Goal: Task Accomplishment & Management: Use online tool/utility

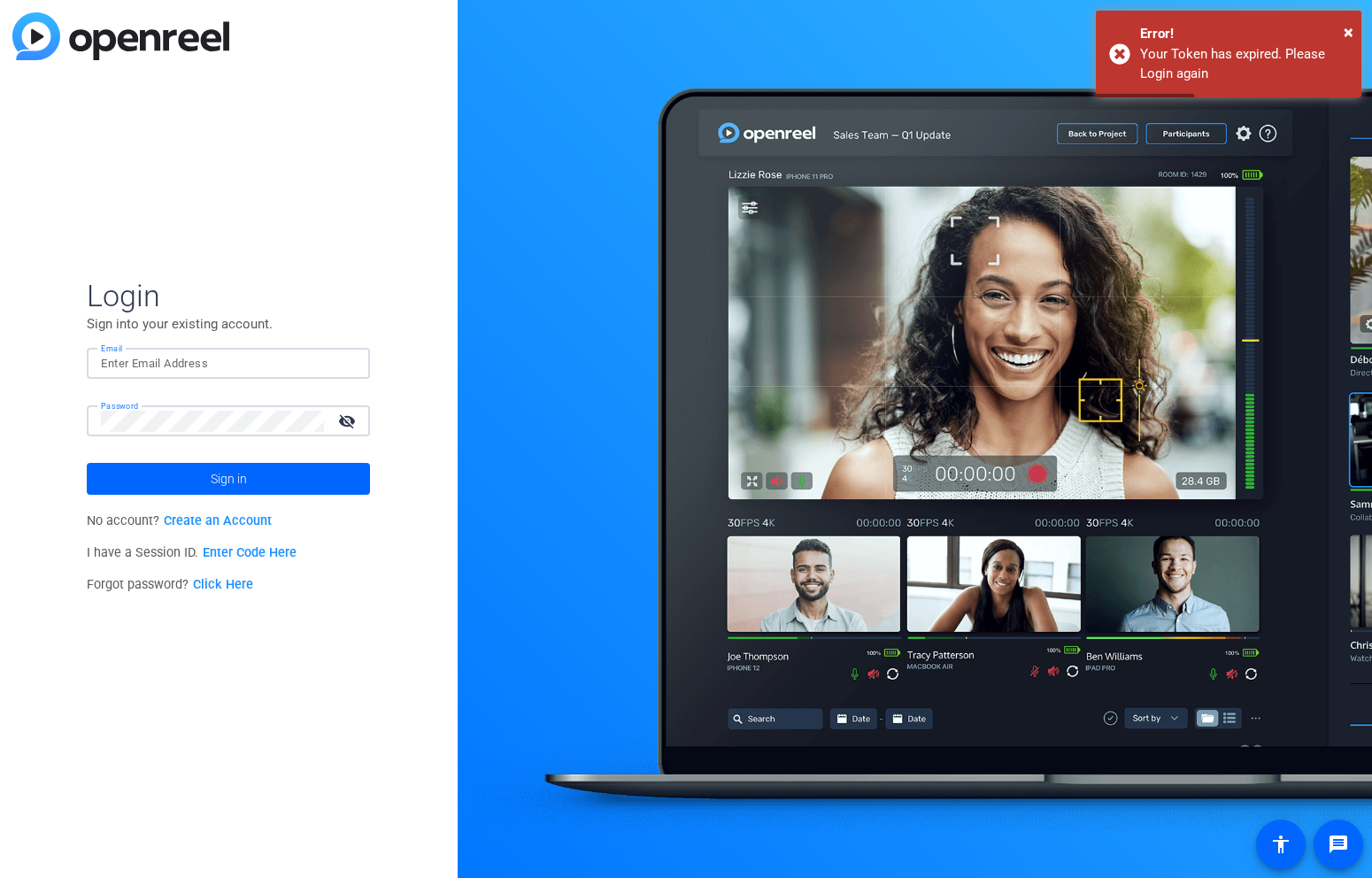
type input "garrett.boileve@ymca.net"
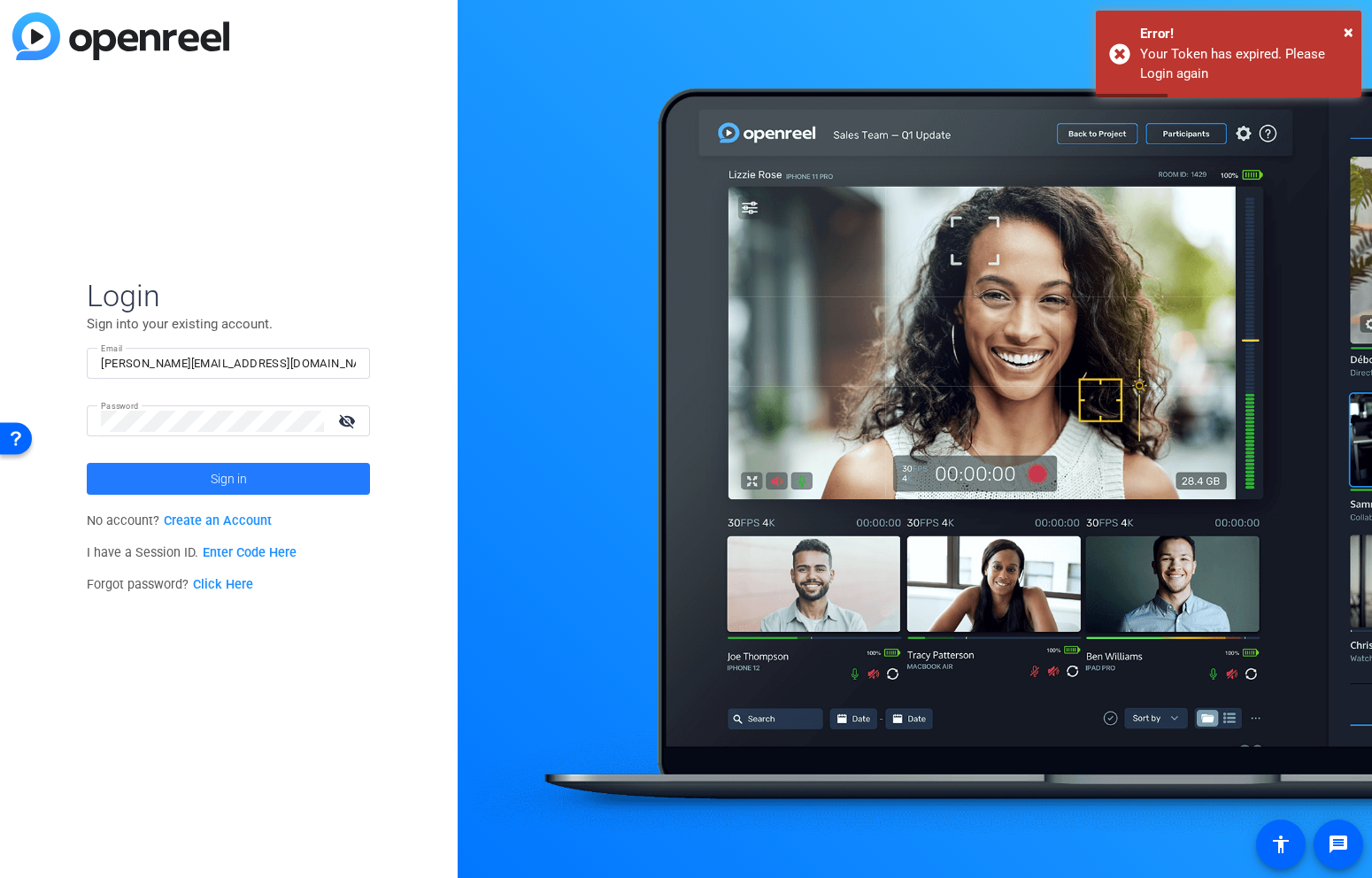
click at [294, 470] on span at bounding box center [228, 479] width 284 height 42
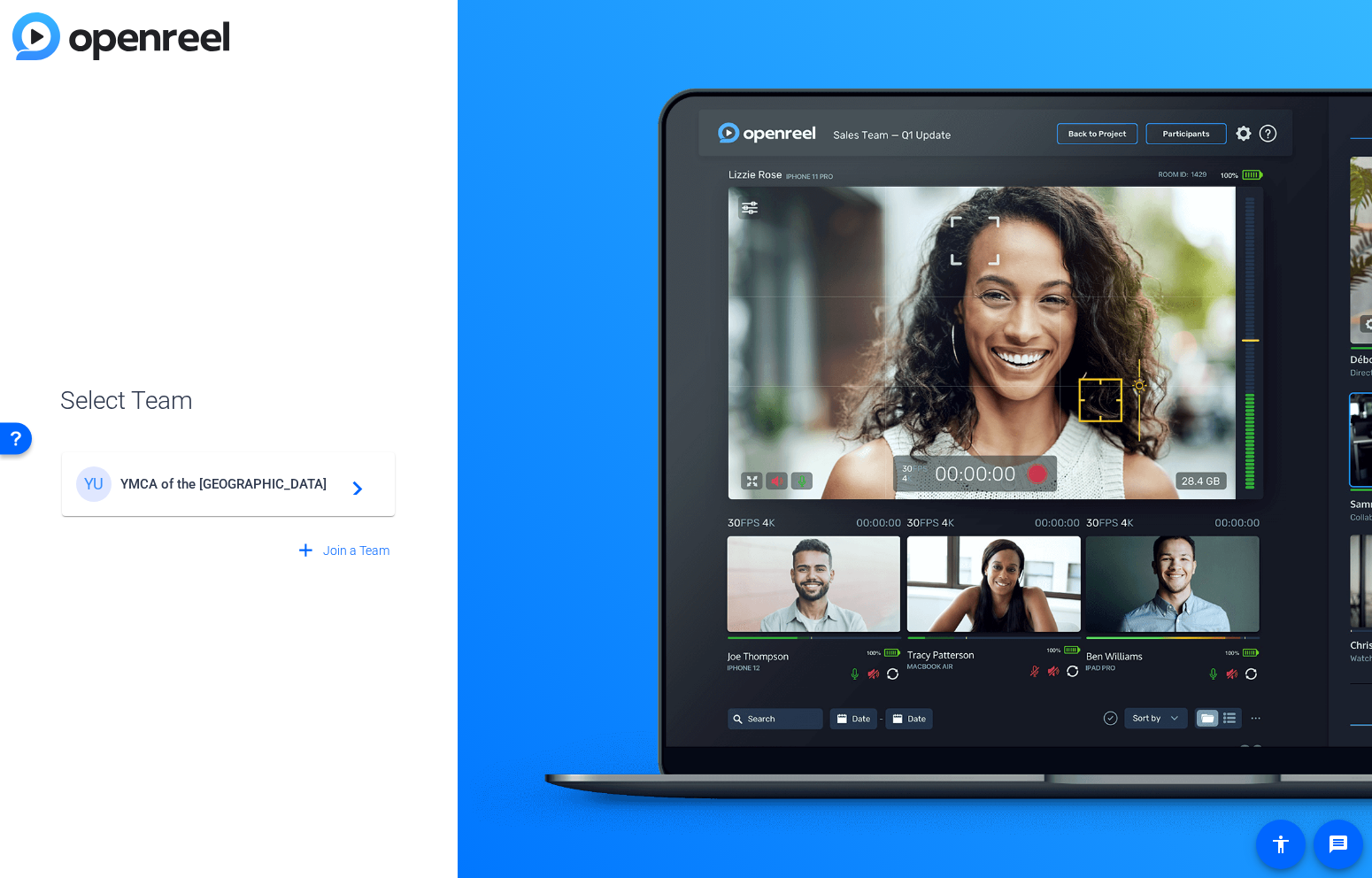
click at [271, 491] on div "YU YMCA of the USA navigate_next" at bounding box center [228, 484] width 305 height 35
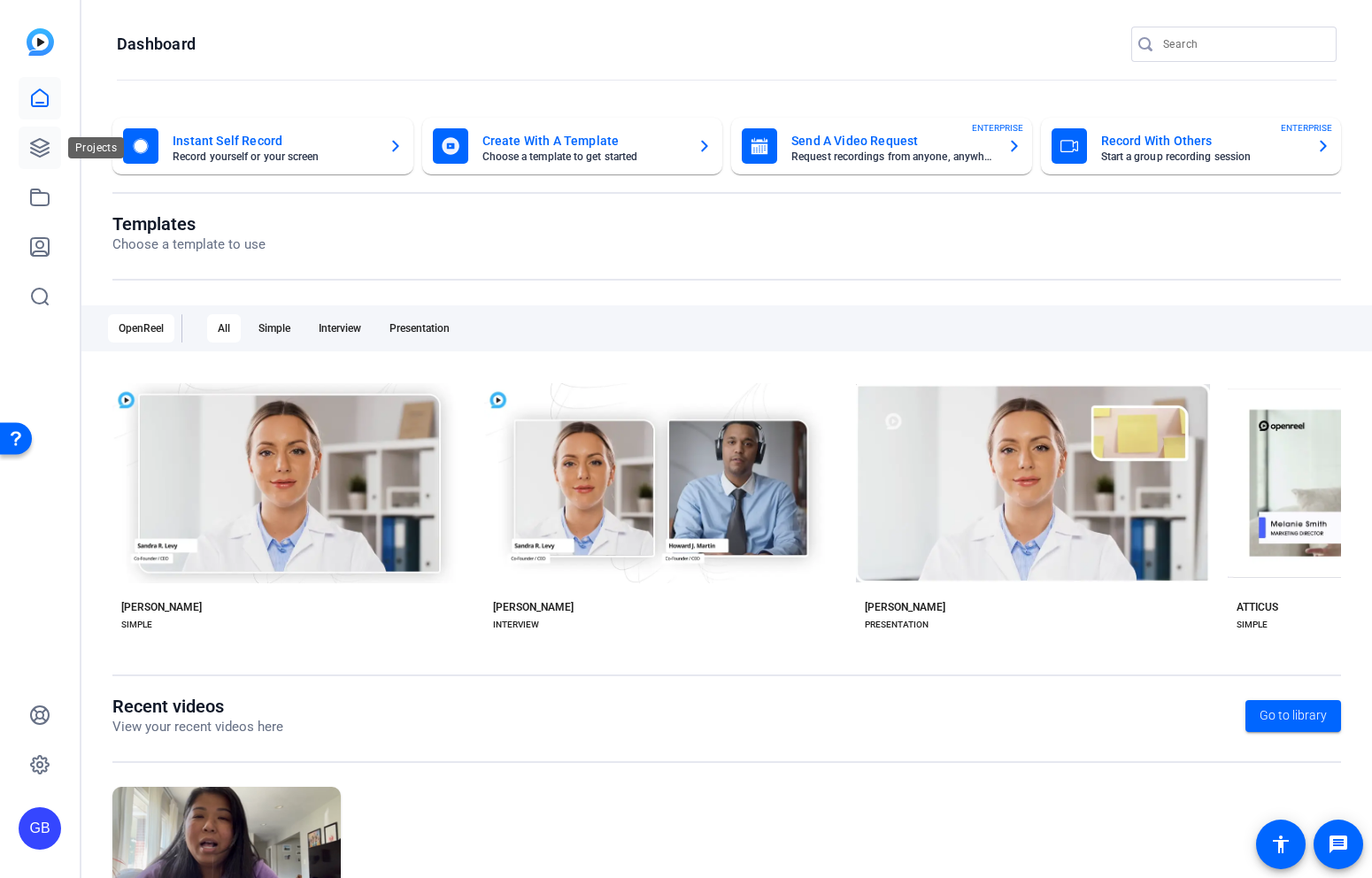
click at [38, 148] on icon at bounding box center [40, 147] width 21 height 21
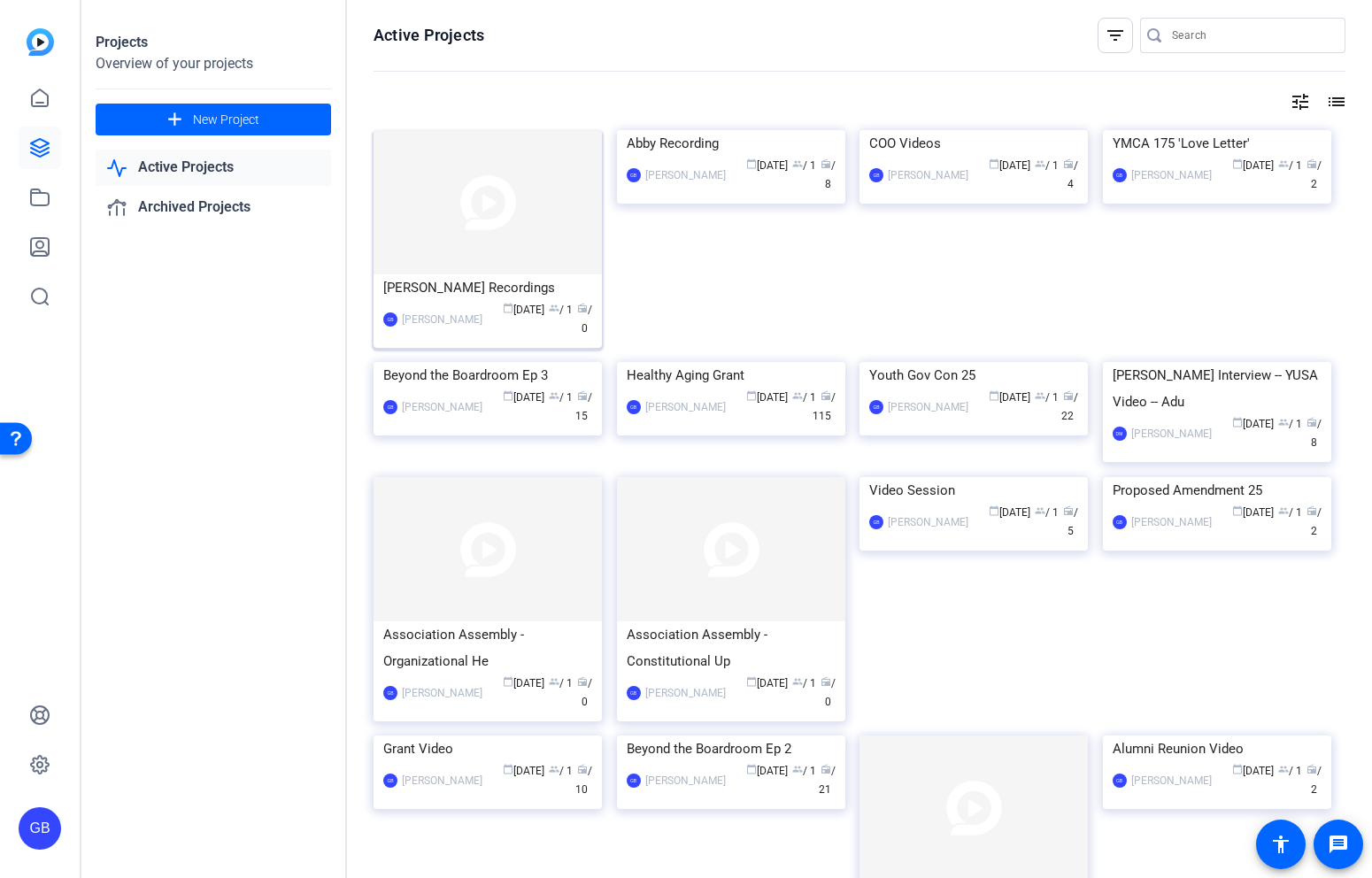
click at [508, 266] on img at bounding box center [488, 202] width 228 height 144
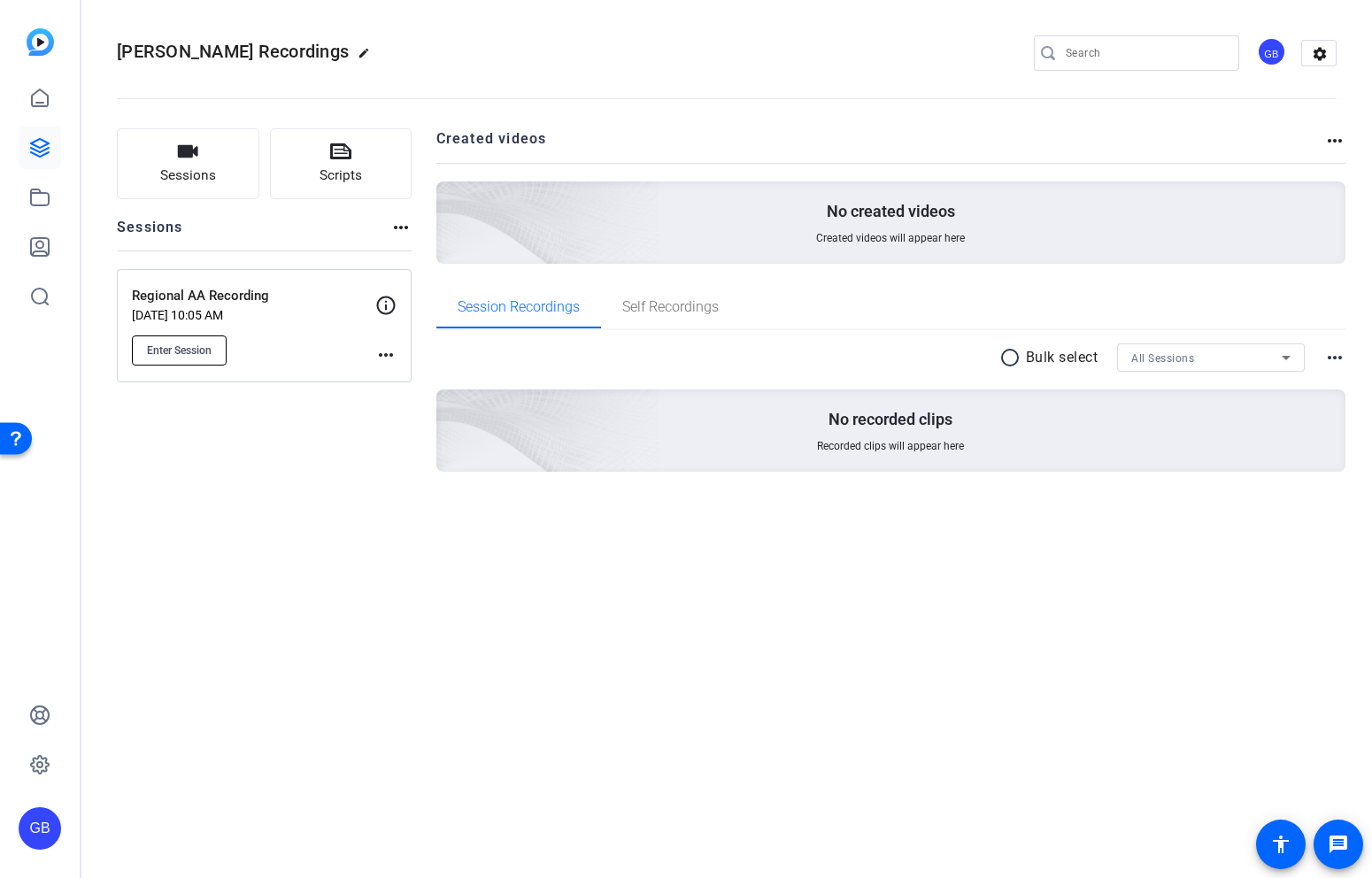
click at [185, 353] on span "Enter Session" at bounding box center [180, 350] width 64 height 14
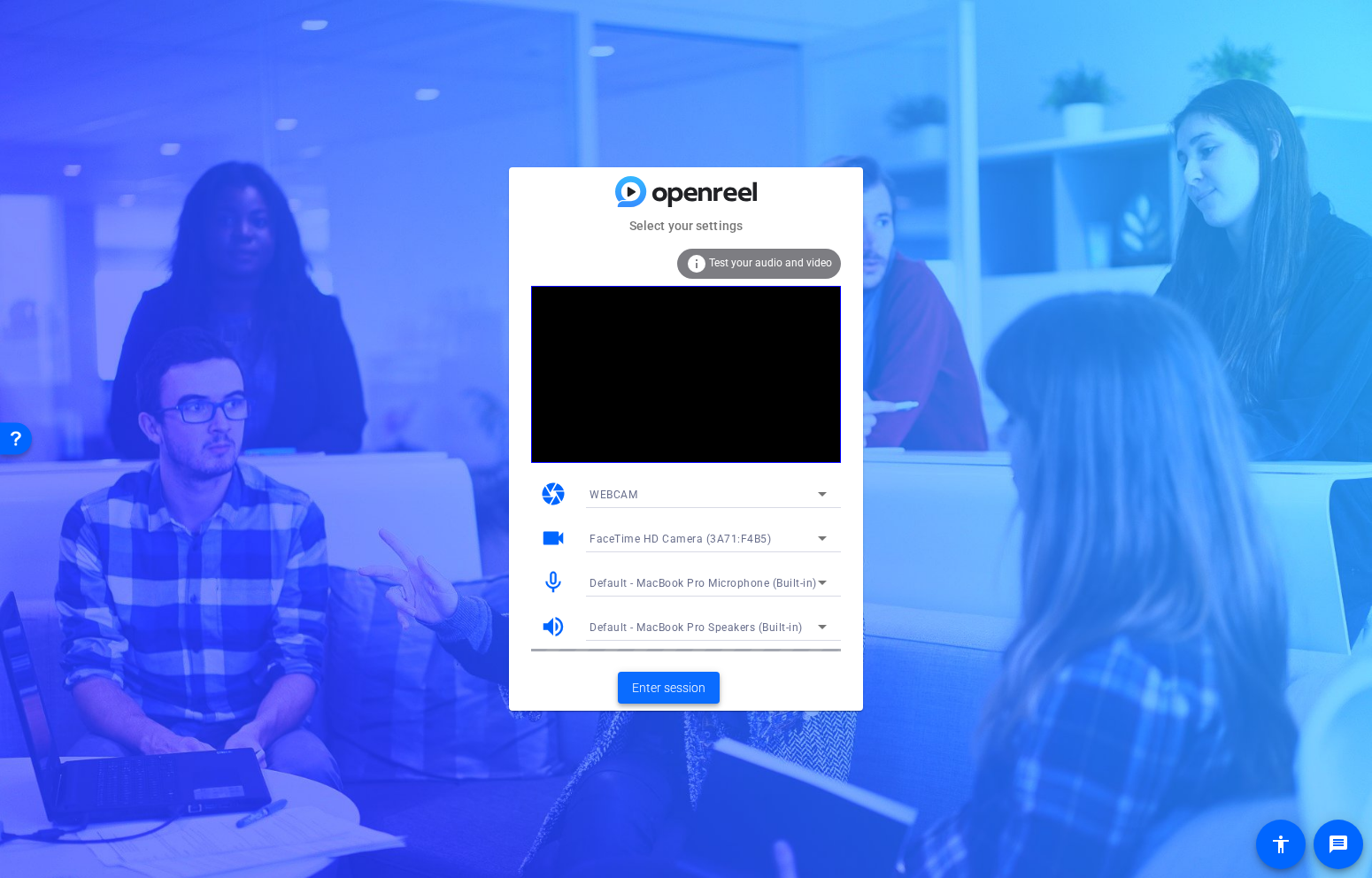
click at [643, 686] on span "Enter session" at bounding box center [669, 687] width 74 height 18
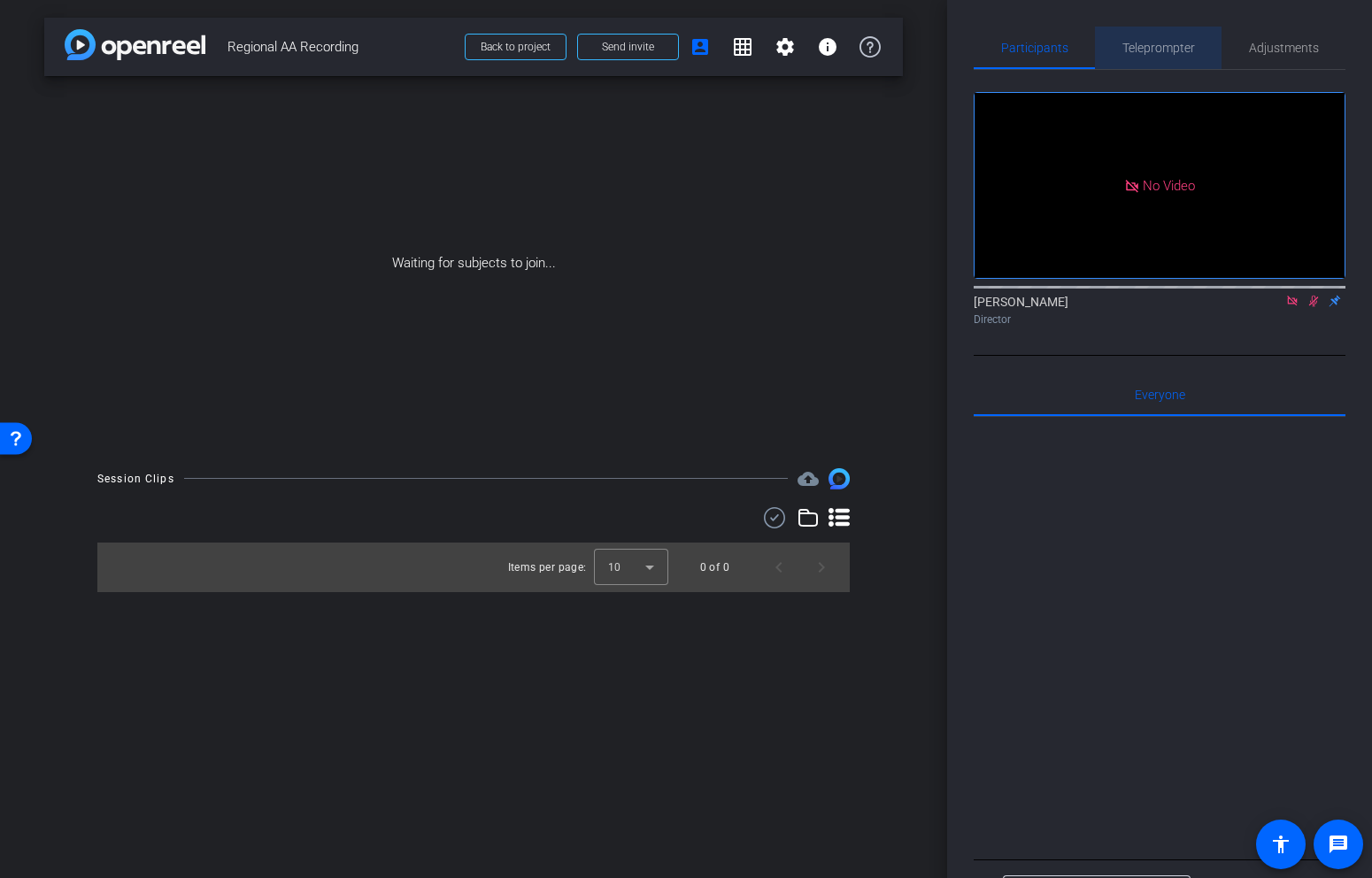
click at [1167, 46] on span "Teleprompter" at bounding box center [1158, 47] width 73 height 12
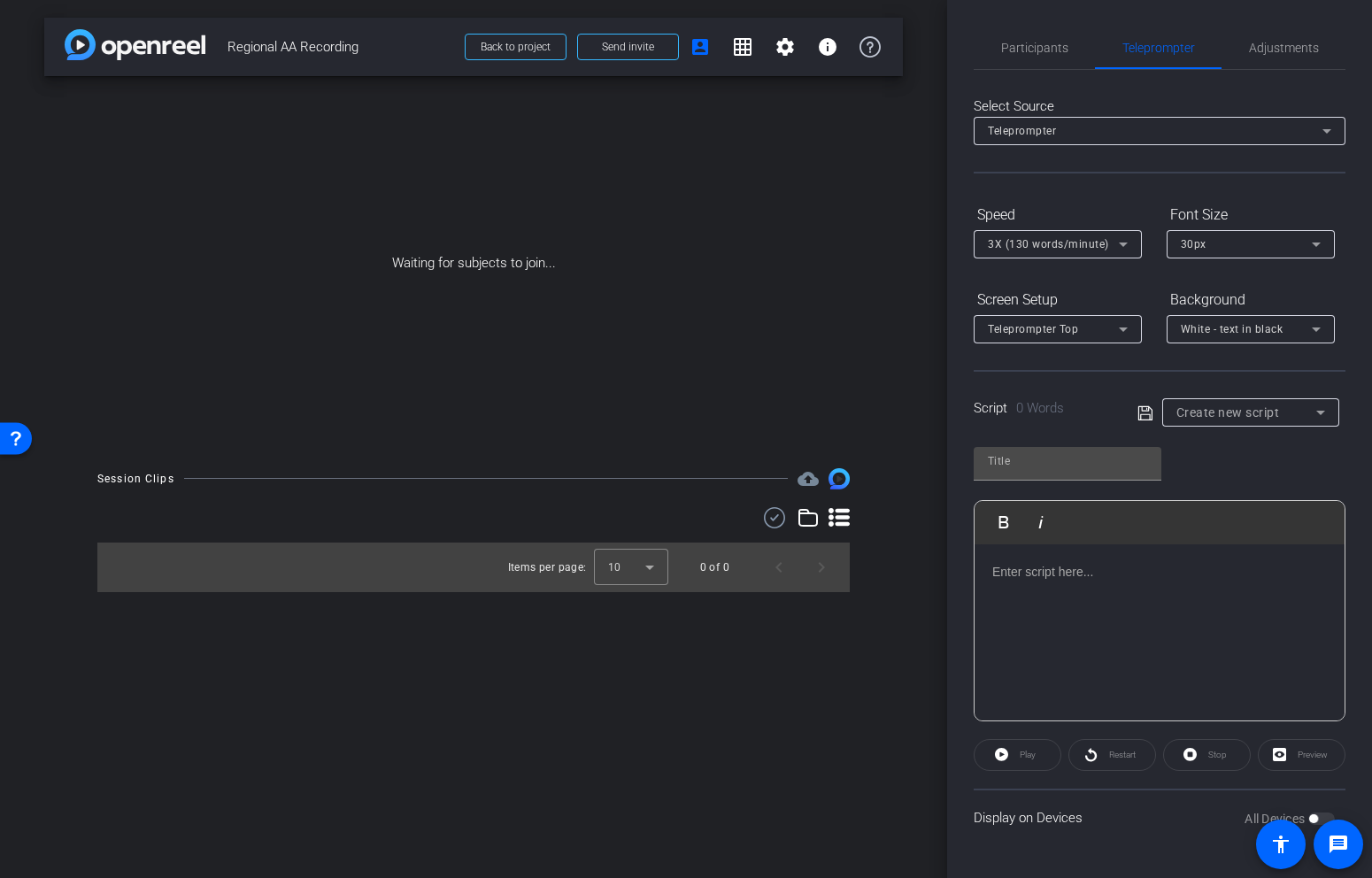
click at [1094, 596] on div at bounding box center [1159, 632] width 370 height 177
click at [1050, 468] on input "text" at bounding box center [1067, 460] width 159 height 21
type input "Regional AA Recording"
click at [1066, 620] on div at bounding box center [1159, 632] width 370 height 177
click at [1083, 610] on div at bounding box center [1159, 632] width 370 height 177
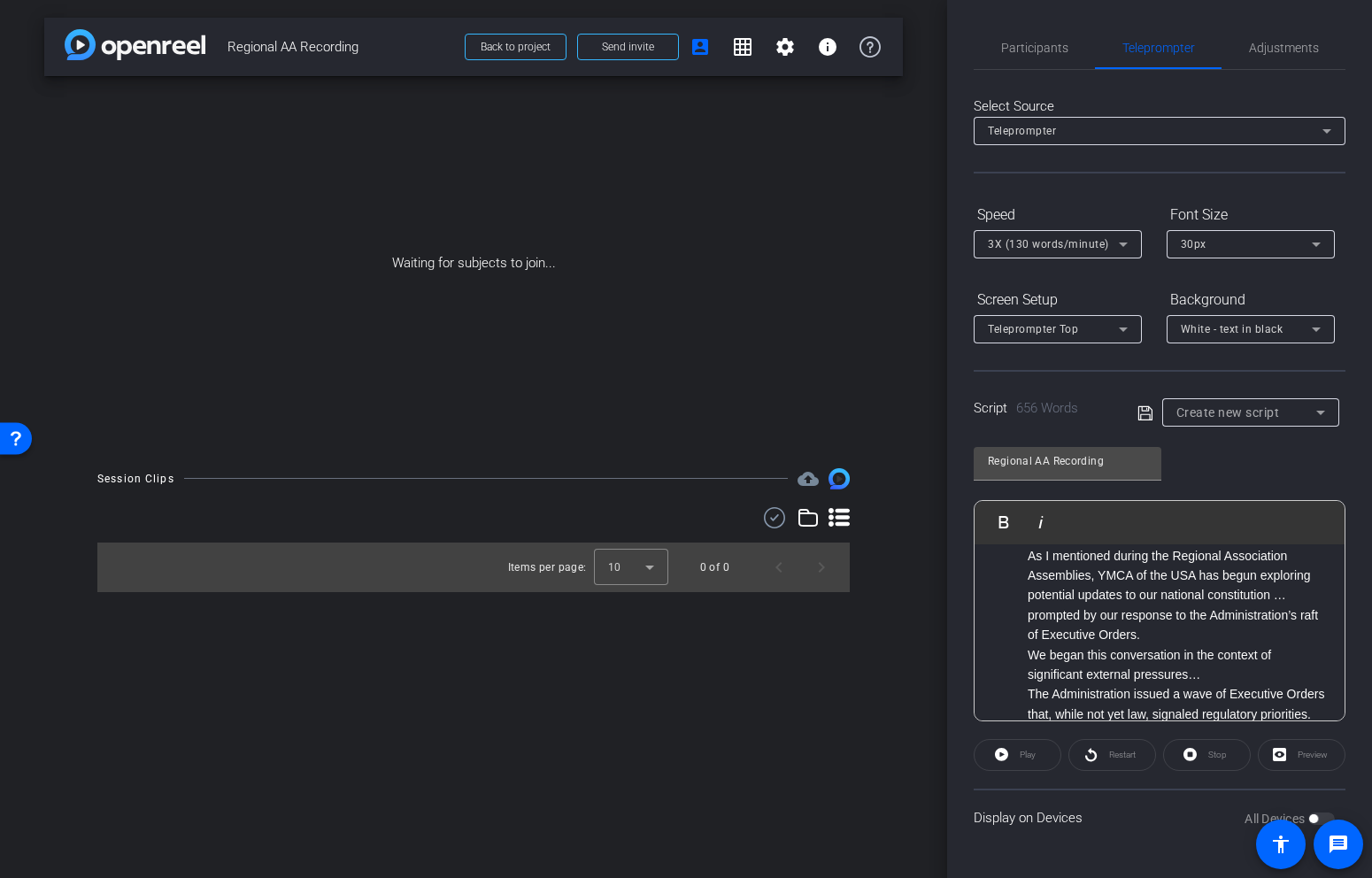
scroll to position [103, 0]
click at [1297, 601] on li "As I mentioned during the Regional Association Assemblies, YMCA of the USA has …" at bounding box center [1177, 592] width 299 height 99
click at [1246, 634] on li "As I mentioned during the Regional Association Assemblies, YMCA of the USA has …" at bounding box center [1177, 592] width 299 height 99
click at [1130, 240] on icon at bounding box center [1122, 244] width 21 height 21
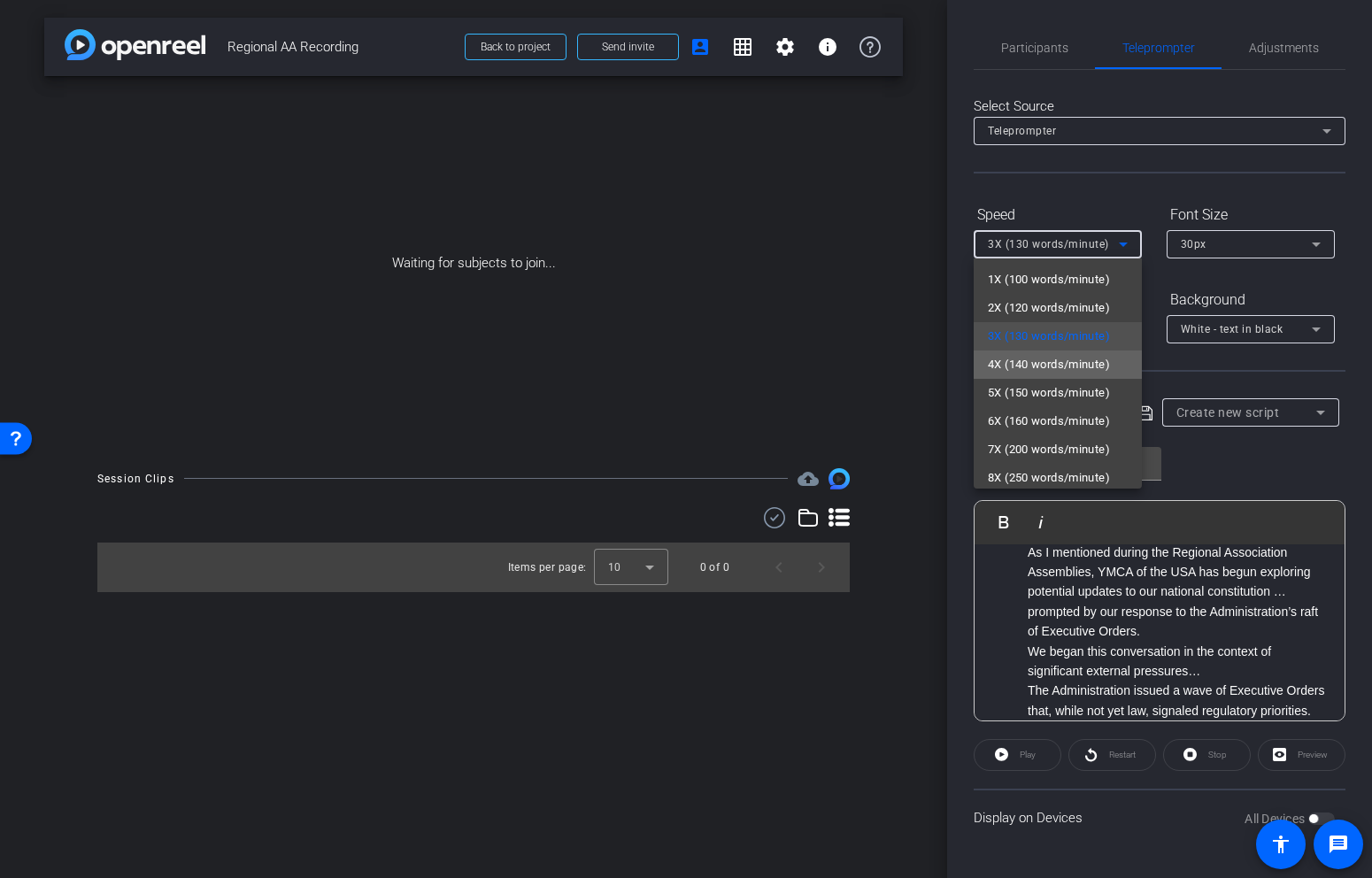
click at [1071, 361] on span "4X (140 words/minute)" at bounding box center [1049, 364] width 122 height 21
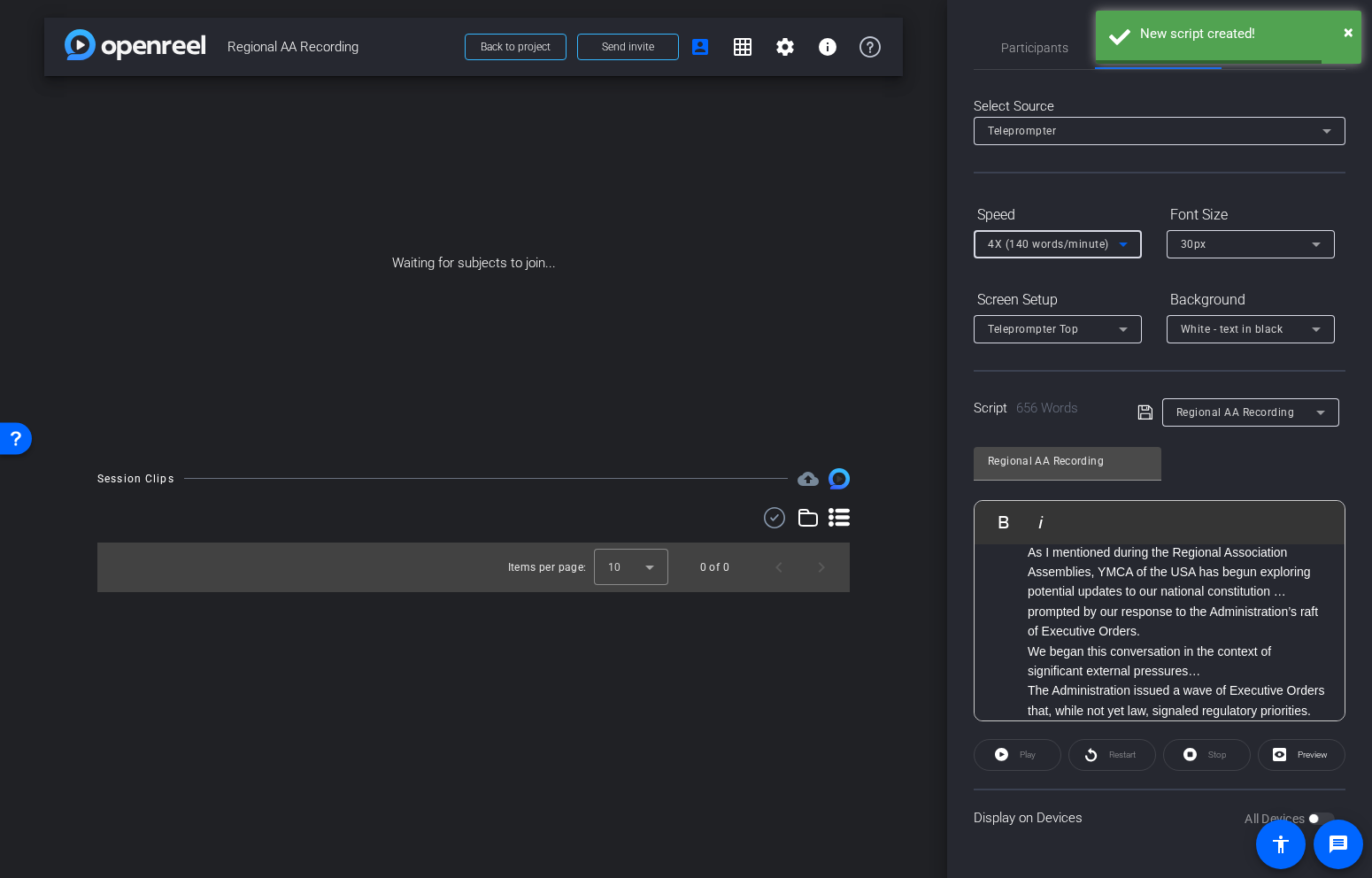
click at [1219, 289] on div "Background" at bounding box center [1250, 300] width 169 height 30
click at [1145, 411] on icon at bounding box center [1145, 411] width 16 height 21
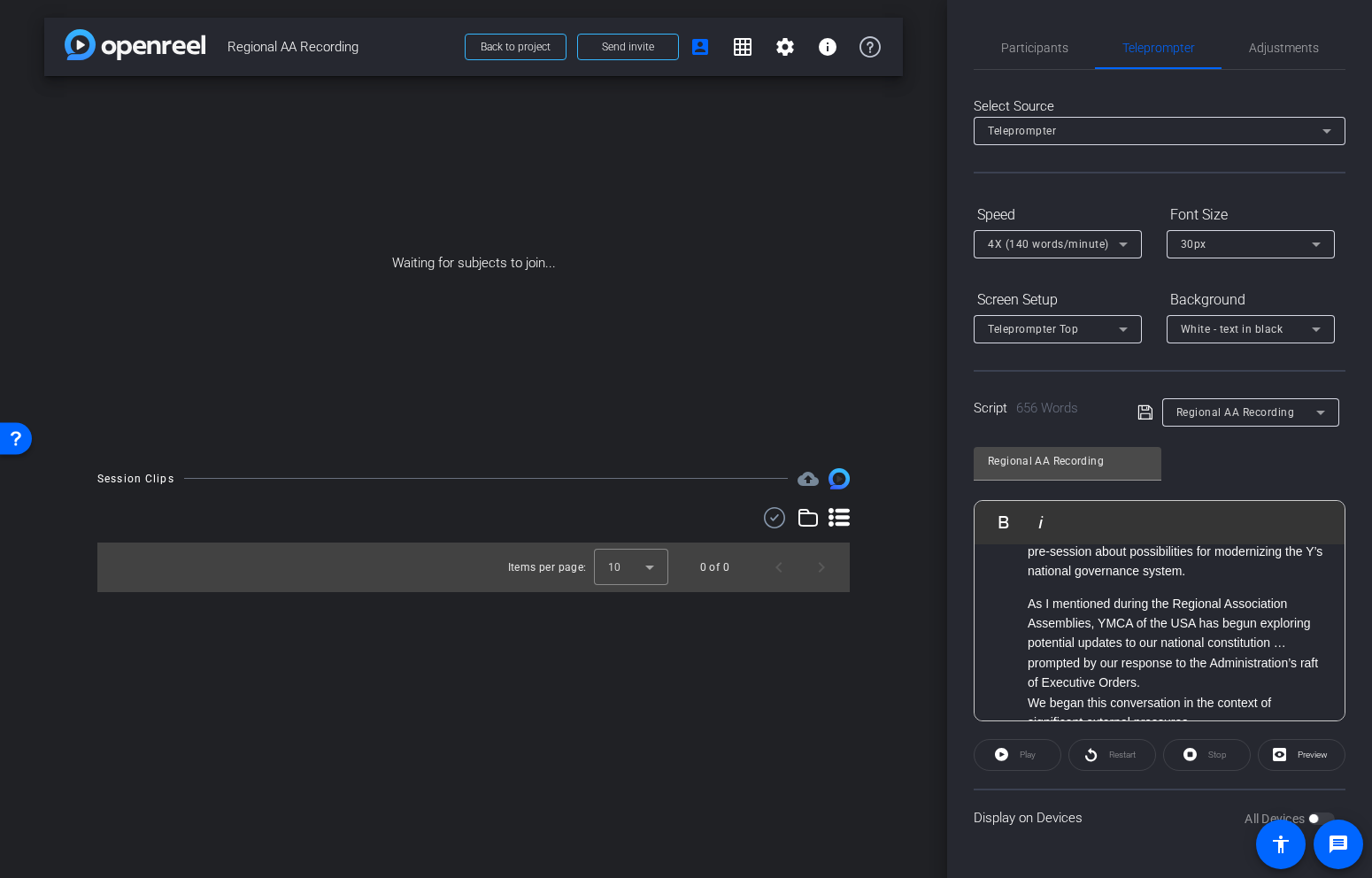
scroll to position [88, 0]
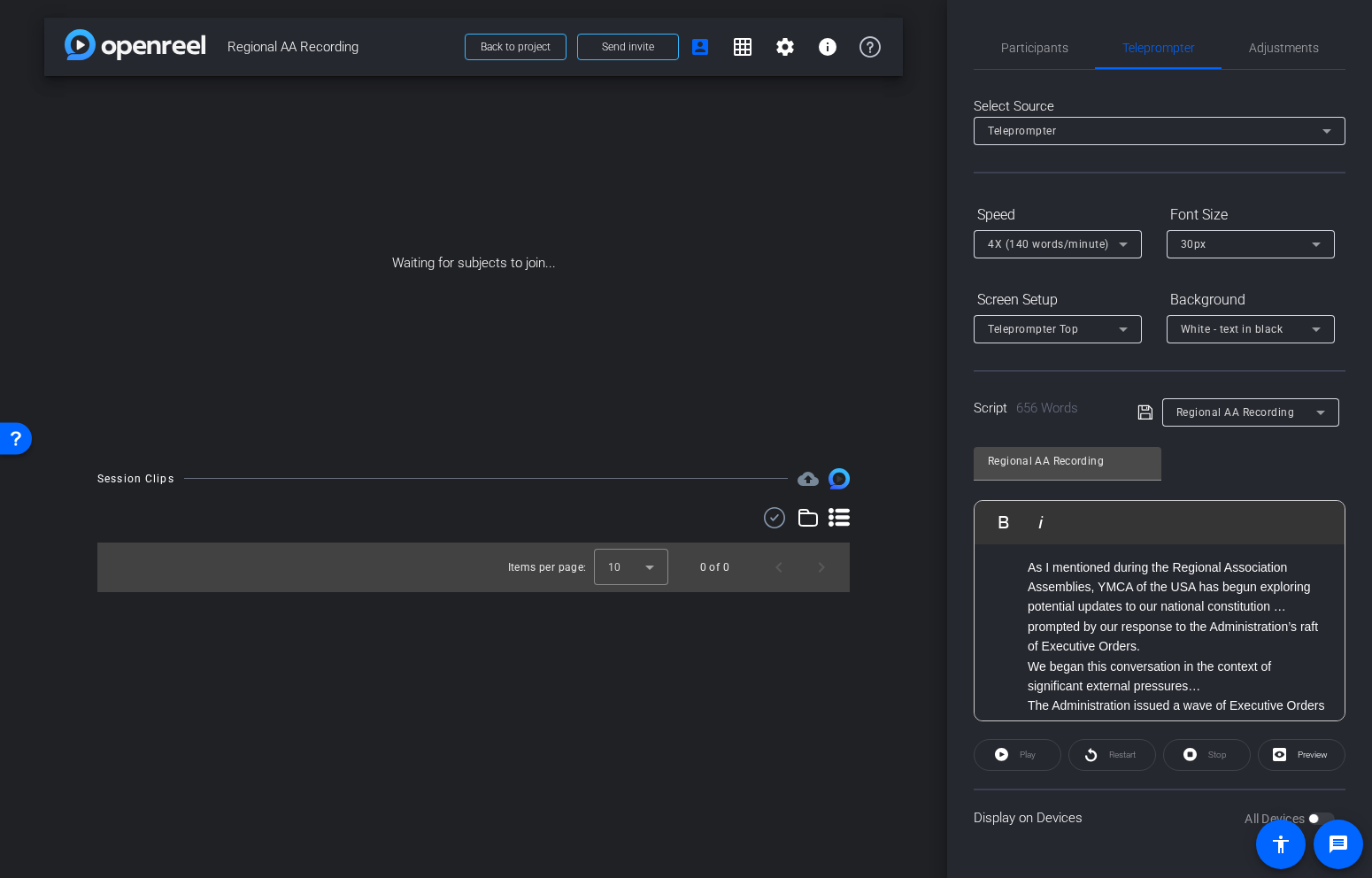
click at [1195, 653] on li "As I mentioned during the Regional Association Assemblies, YMCA of the USA has …" at bounding box center [1177, 607] width 299 height 99
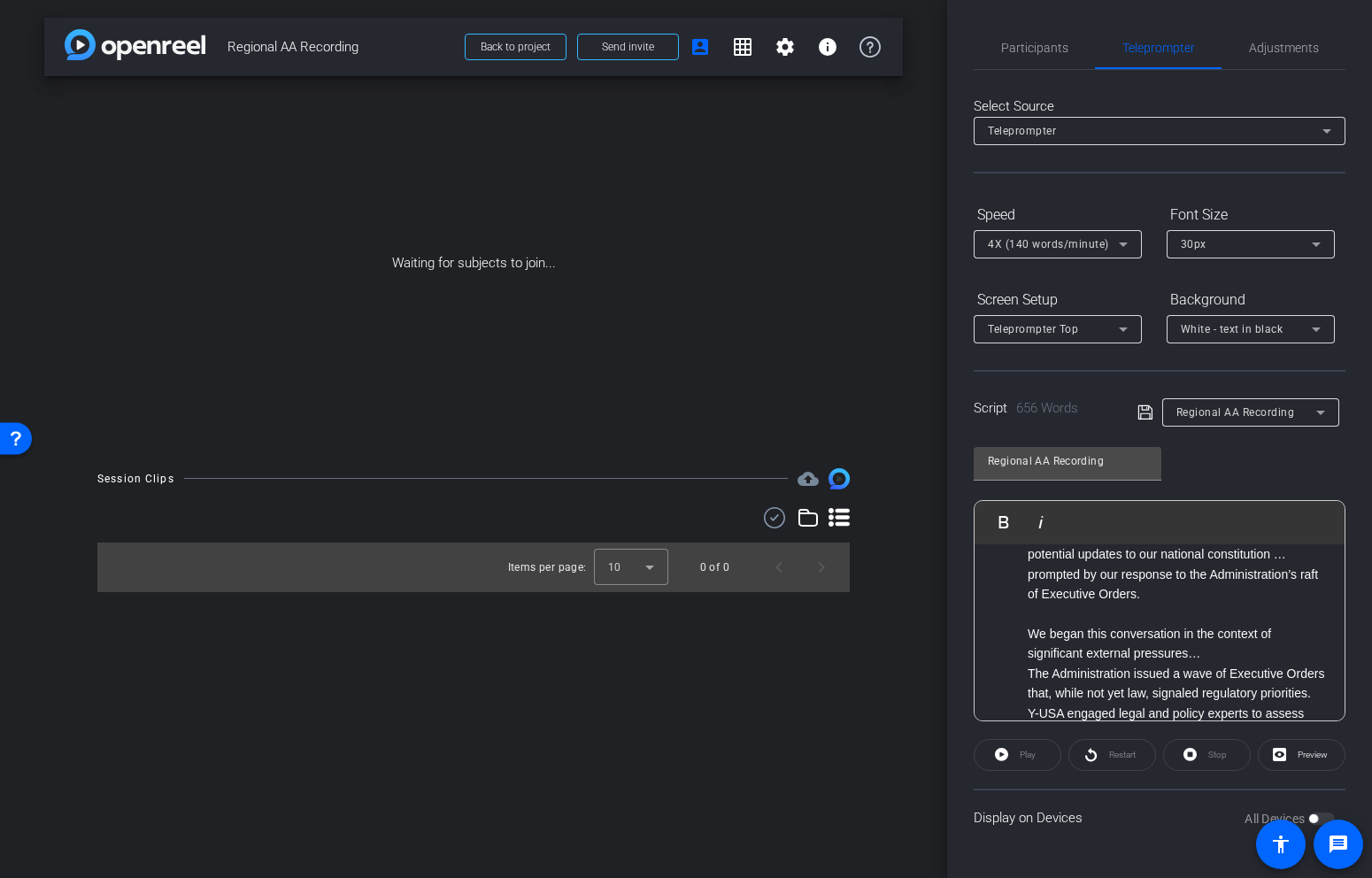
scroll to position [164, 0]
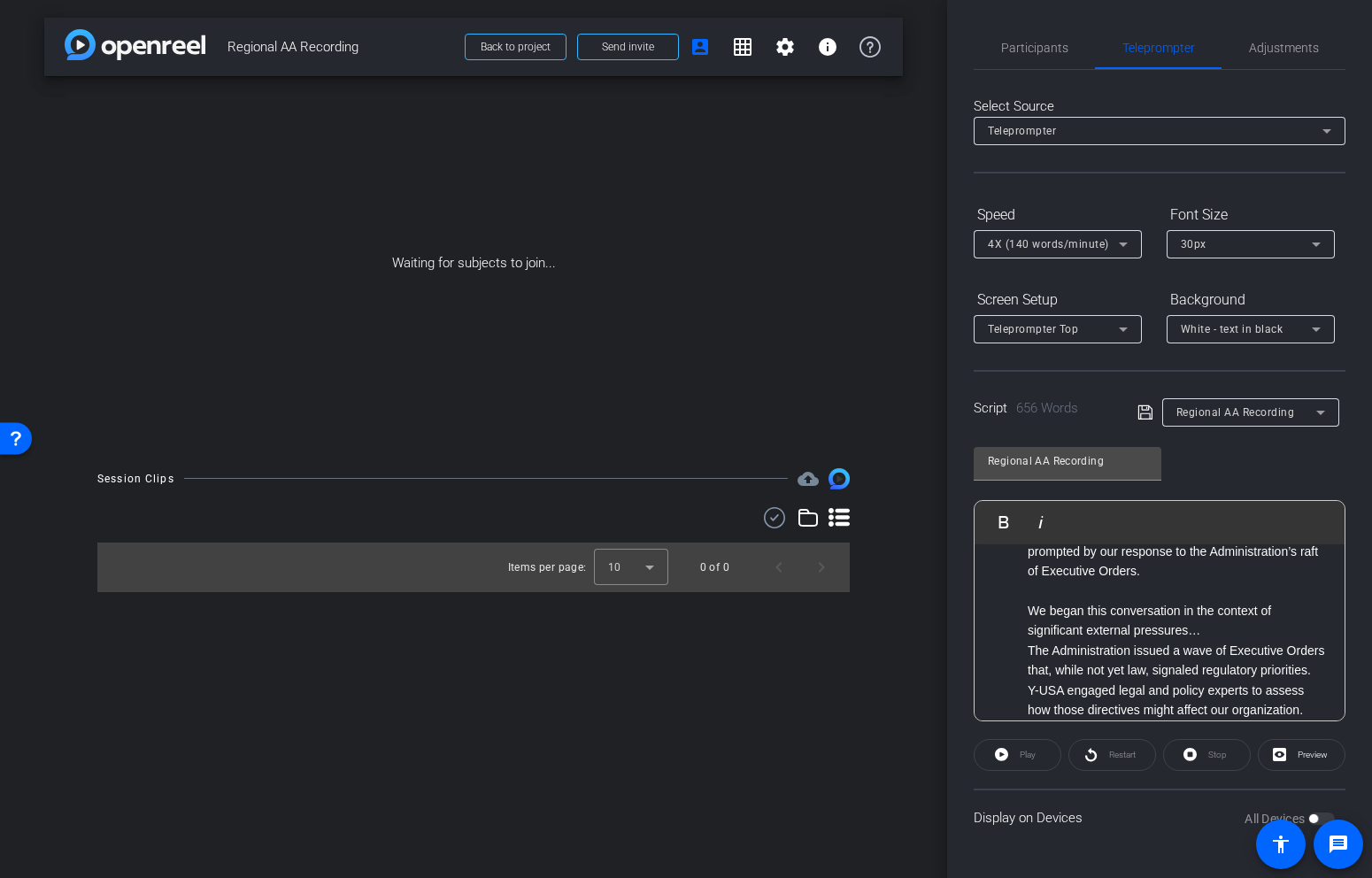
click at [1273, 630] on li "We began this conversation in the context of significant external pressures…" at bounding box center [1177, 620] width 299 height 40
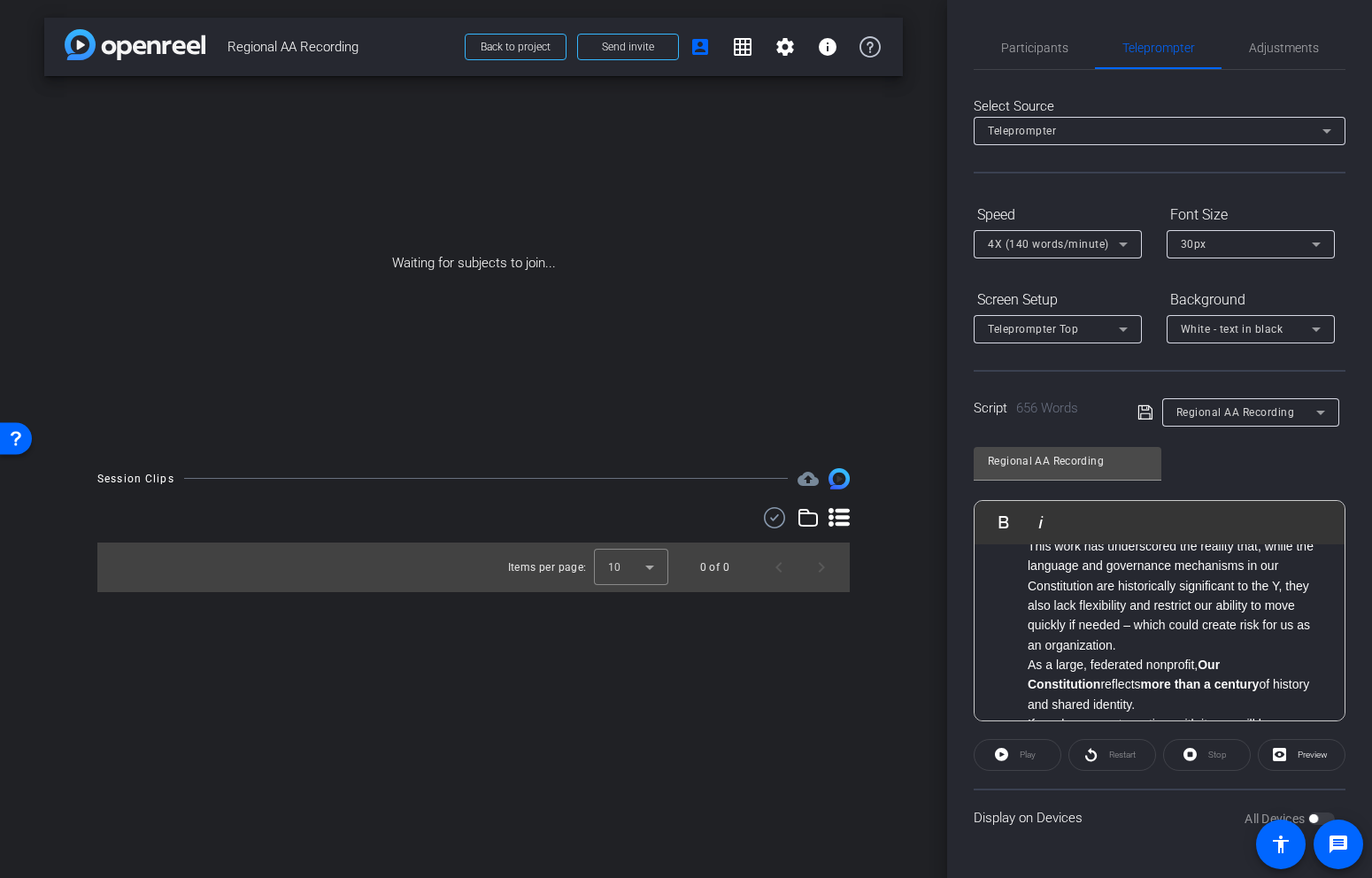
scroll to position [369, 0]
click at [1221, 641] on li "This work has underscored the reality that, while the language and governance m…" at bounding box center [1177, 594] width 299 height 119
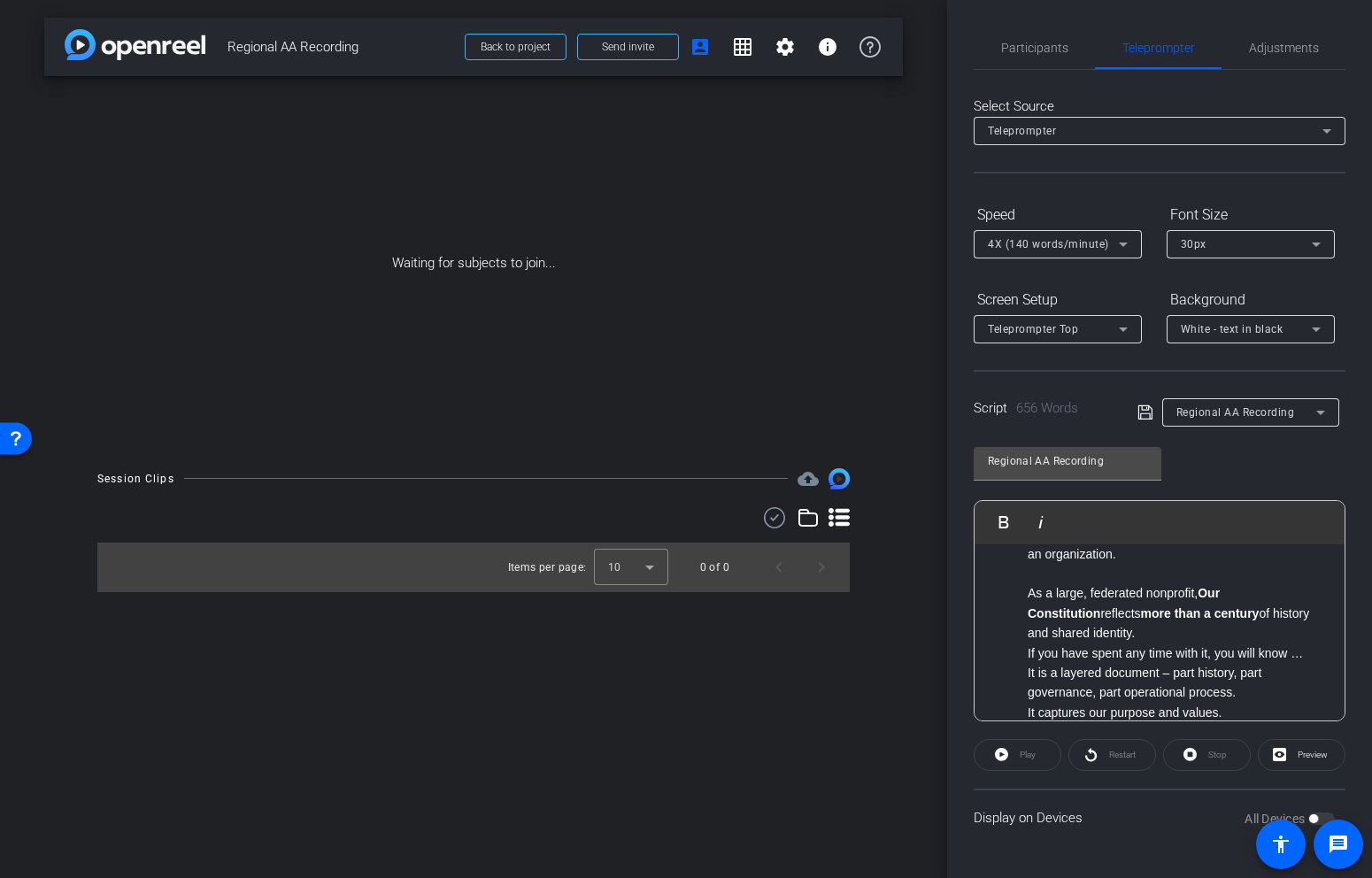
scroll to position [468, 0]
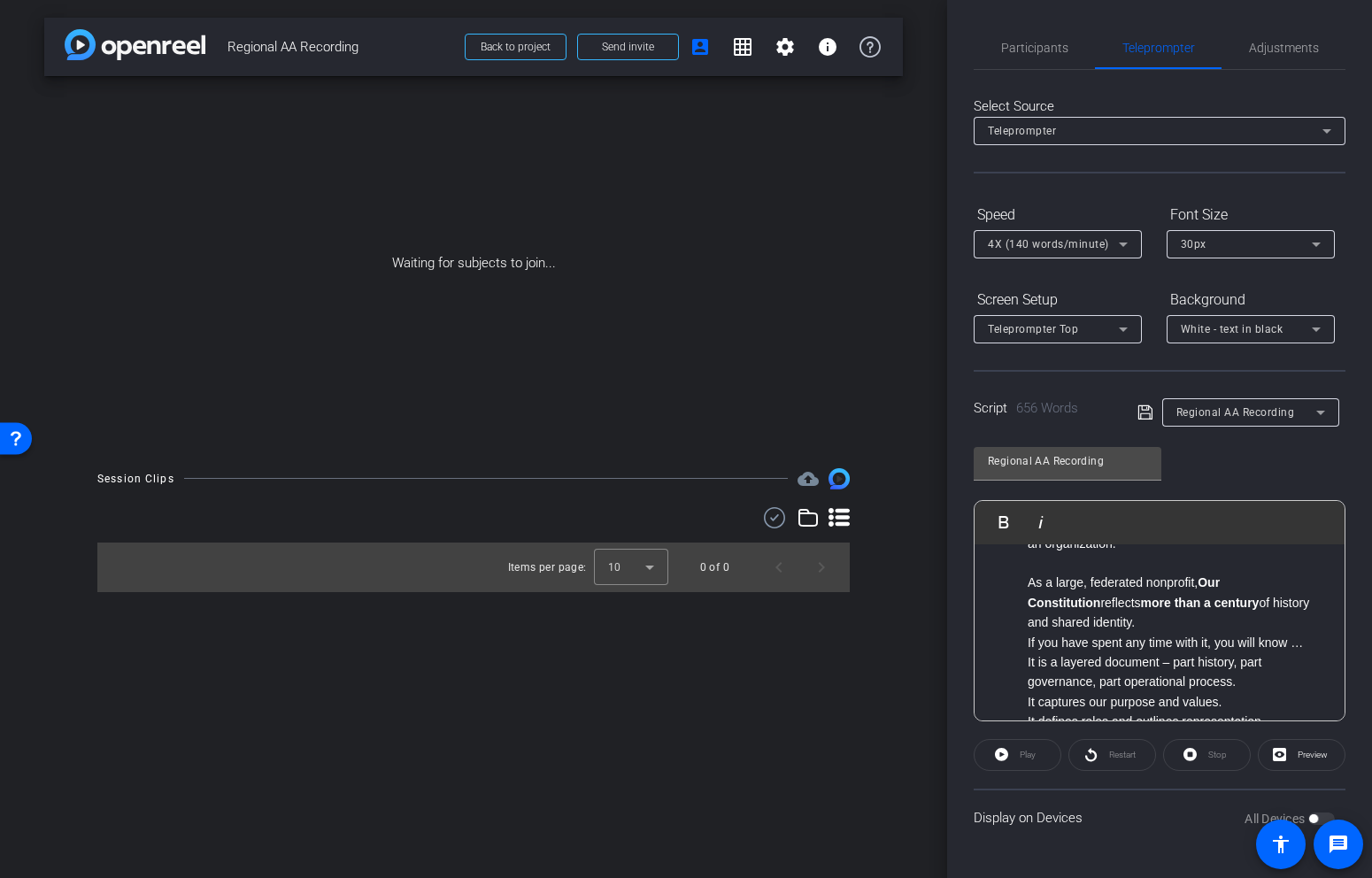
click at [1192, 629] on li "As a large, federated nonprofit, Our Constitution reflects more than a century …" at bounding box center [1177, 602] width 299 height 59
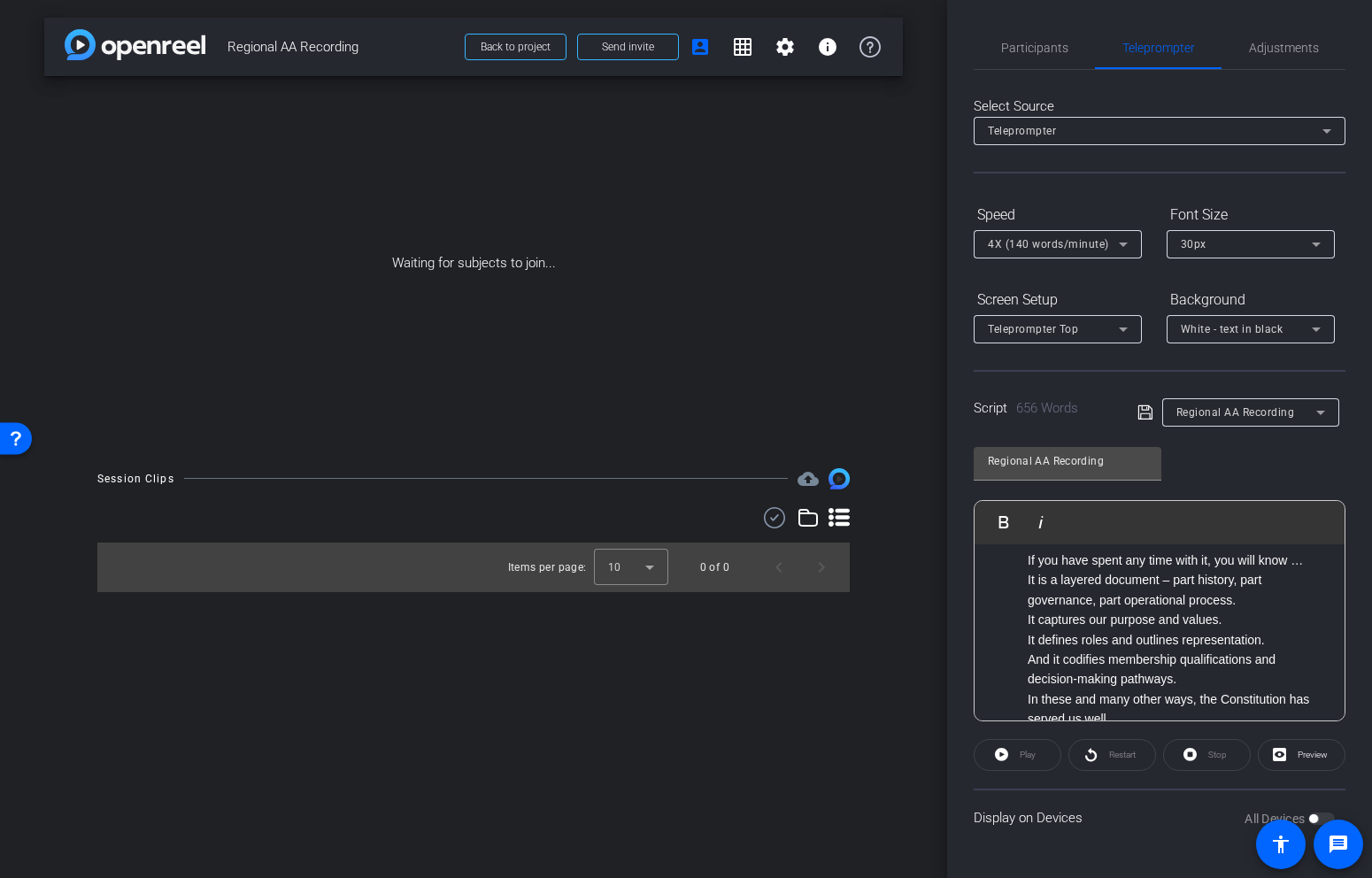
click at [1262, 598] on li "It is a layered document – part history, part governance, part operational proc…" at bounding box center [1177, 589] width 299 height 40
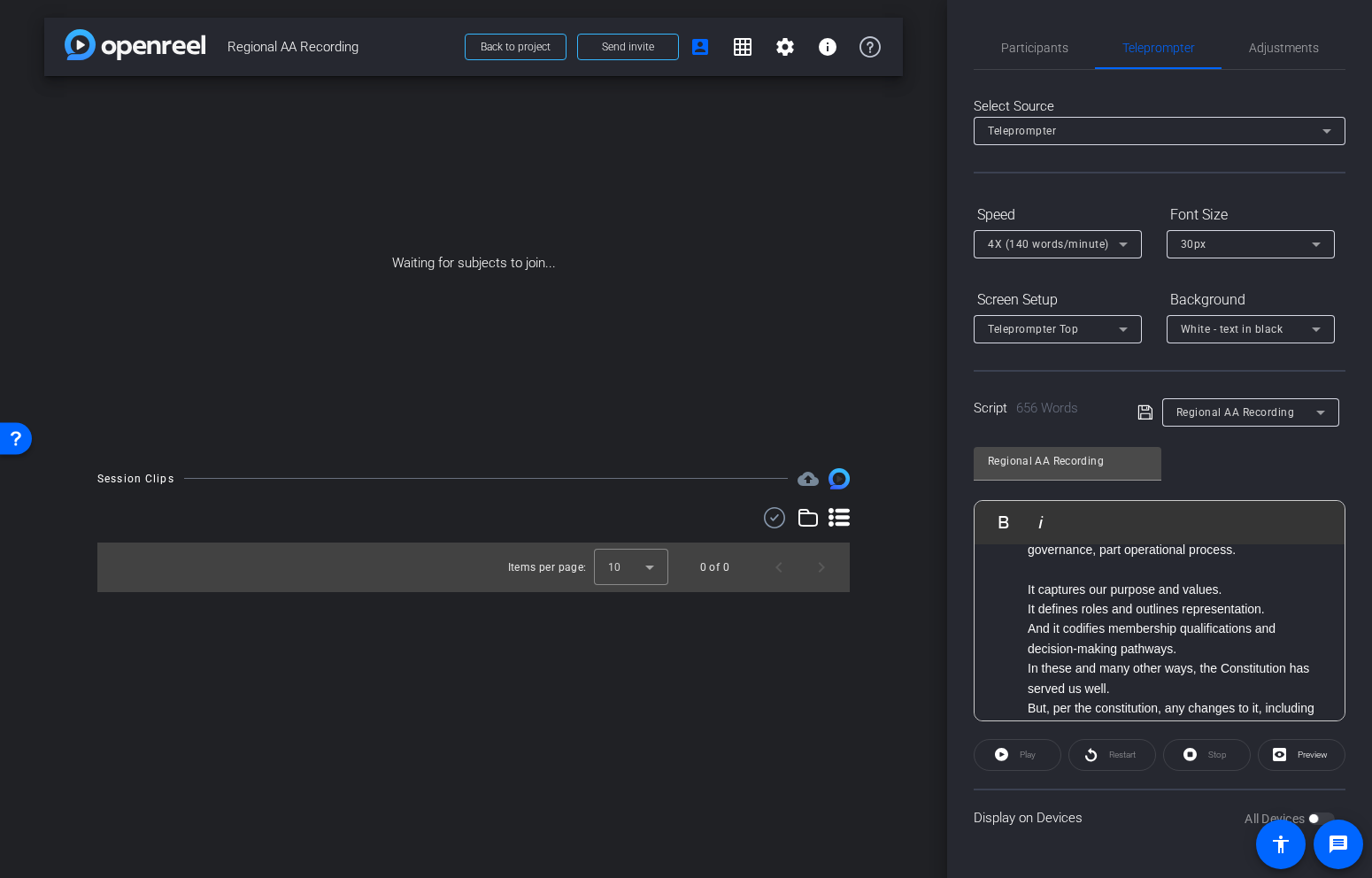
scroll to position [635, 0]
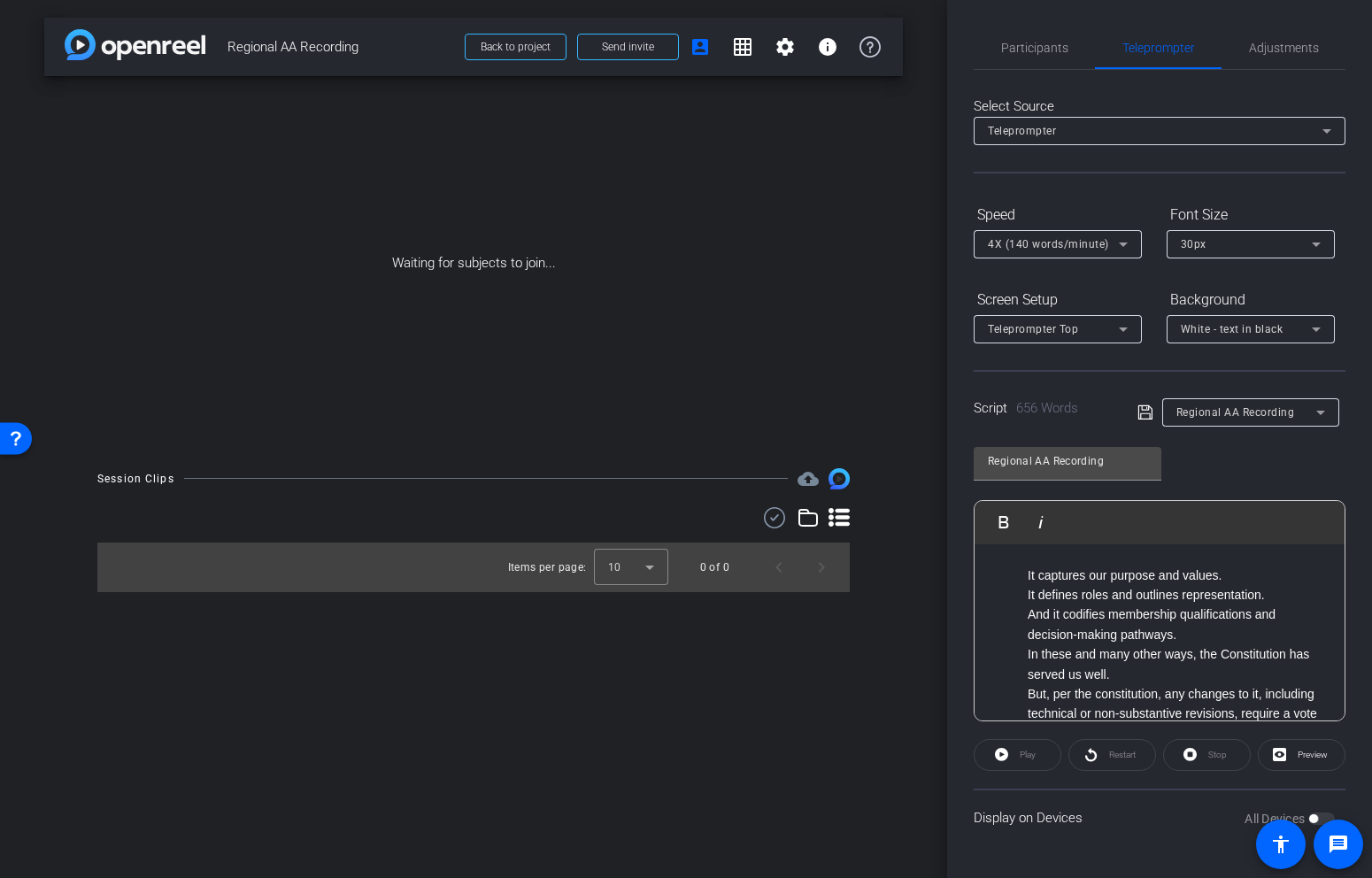
click at [1244, 569] on li "It captures our purpose and values." at bounding box center [1177, 574] width 299 height 19
click at [1275, 616] on li "It defines roles and outlines representation." at bounding box center [1177, 614] width 299 height 19
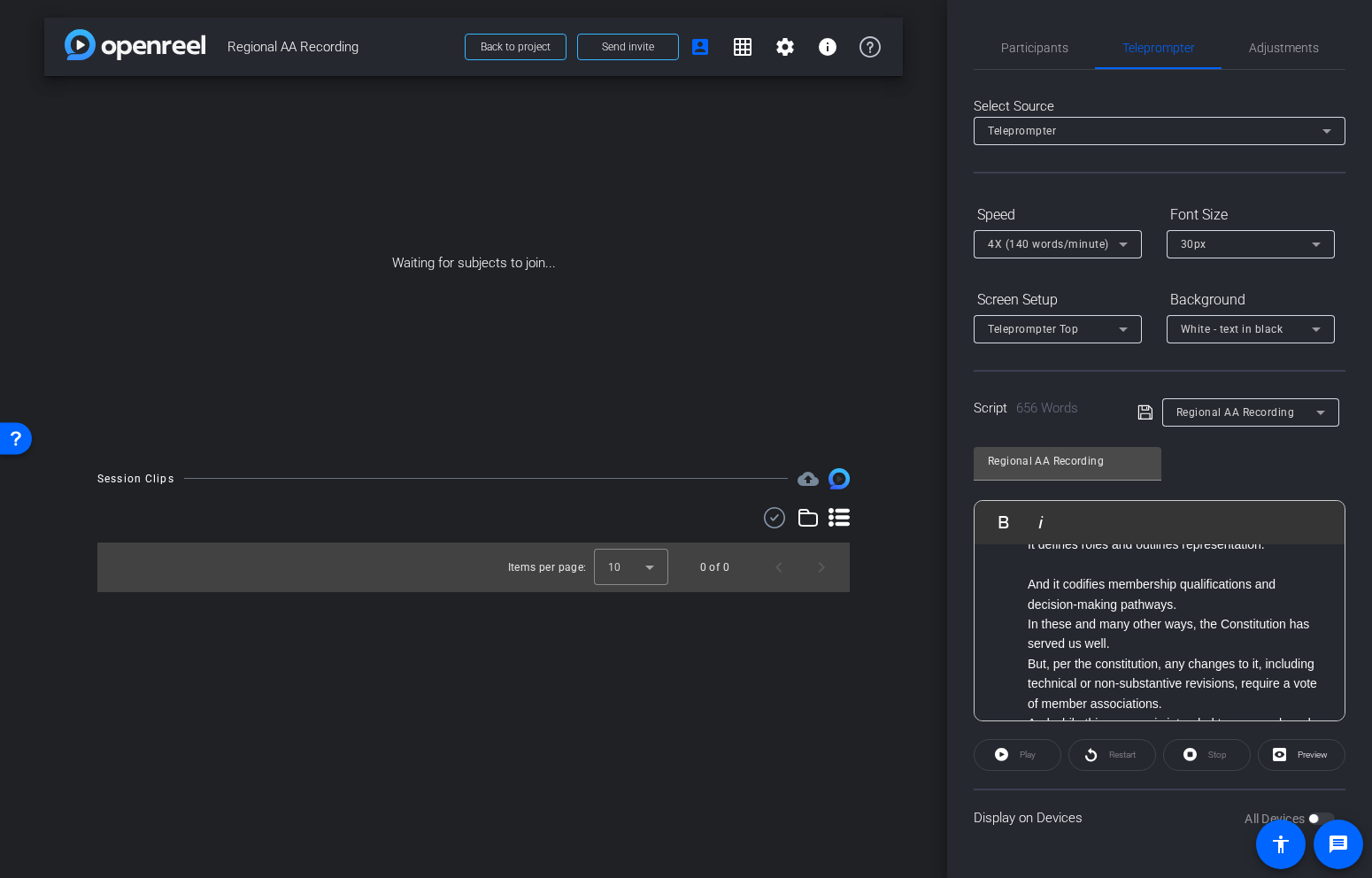
scroll to position [706, 0]
click at [1225, 607] on li "And it codifies membership qualifications and decision-making pathways." at bounding box center [1177, 593] width 299 height 40
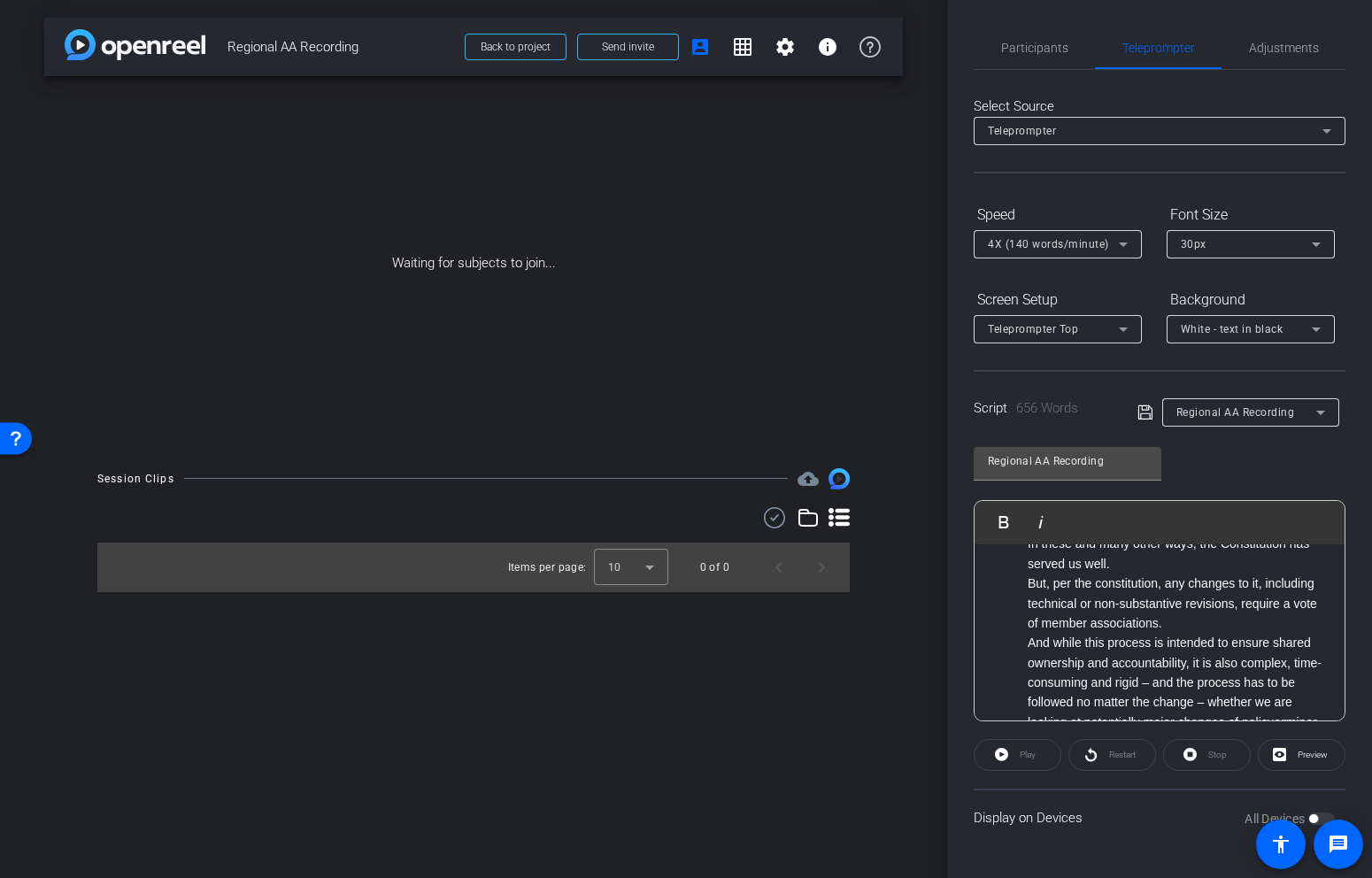
scroll to position [810, 0]
click at [1191, 567] on li "In these and many other ways, the Constitution has served us well." at bounding box center [1177, 549] width 299 height 40
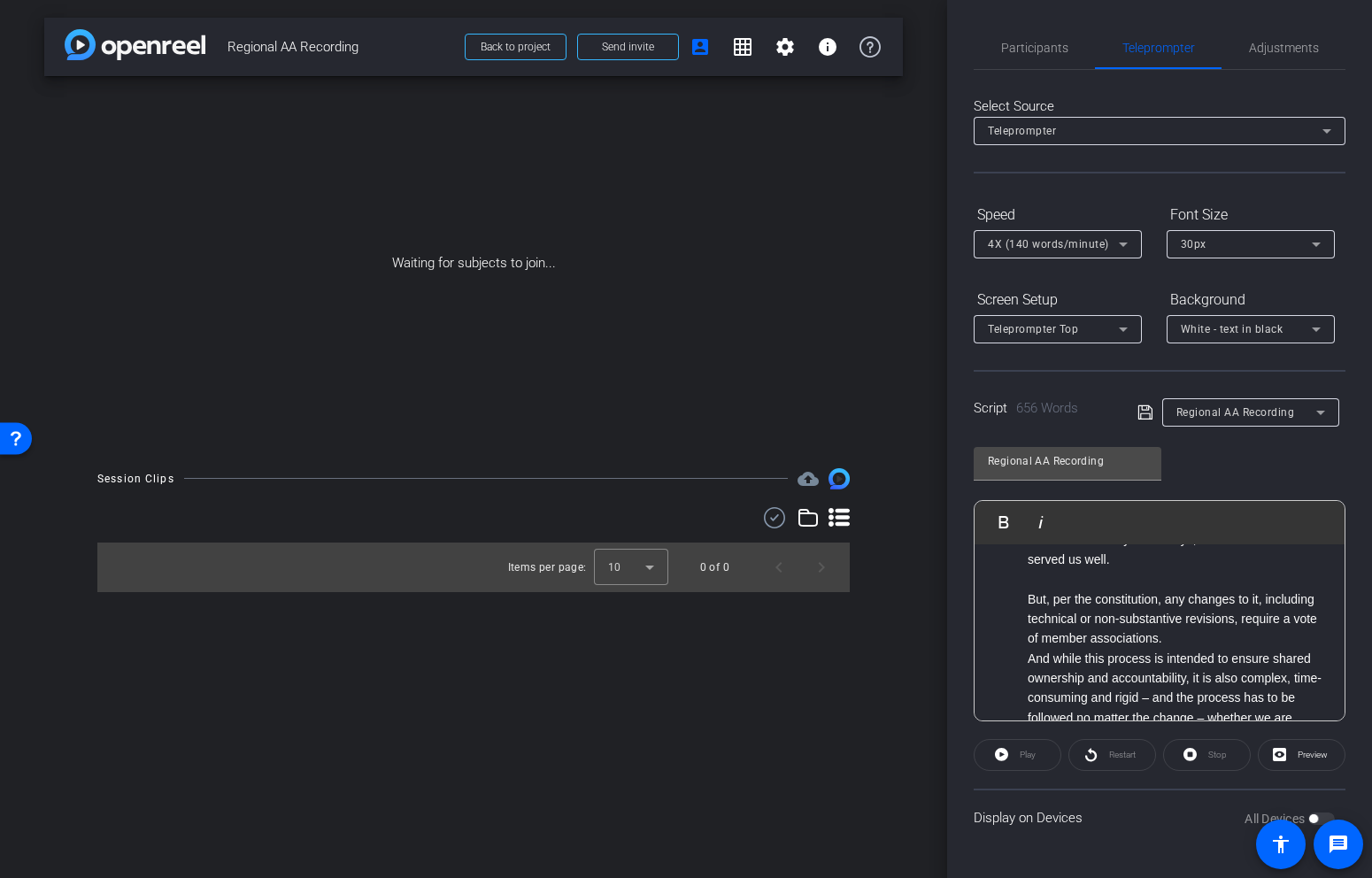
click at [1183, 641] on li "But, per the constitution, any changes to it, including technical or non-substa…" at bounding box center [1177, 618] width 299 height 59
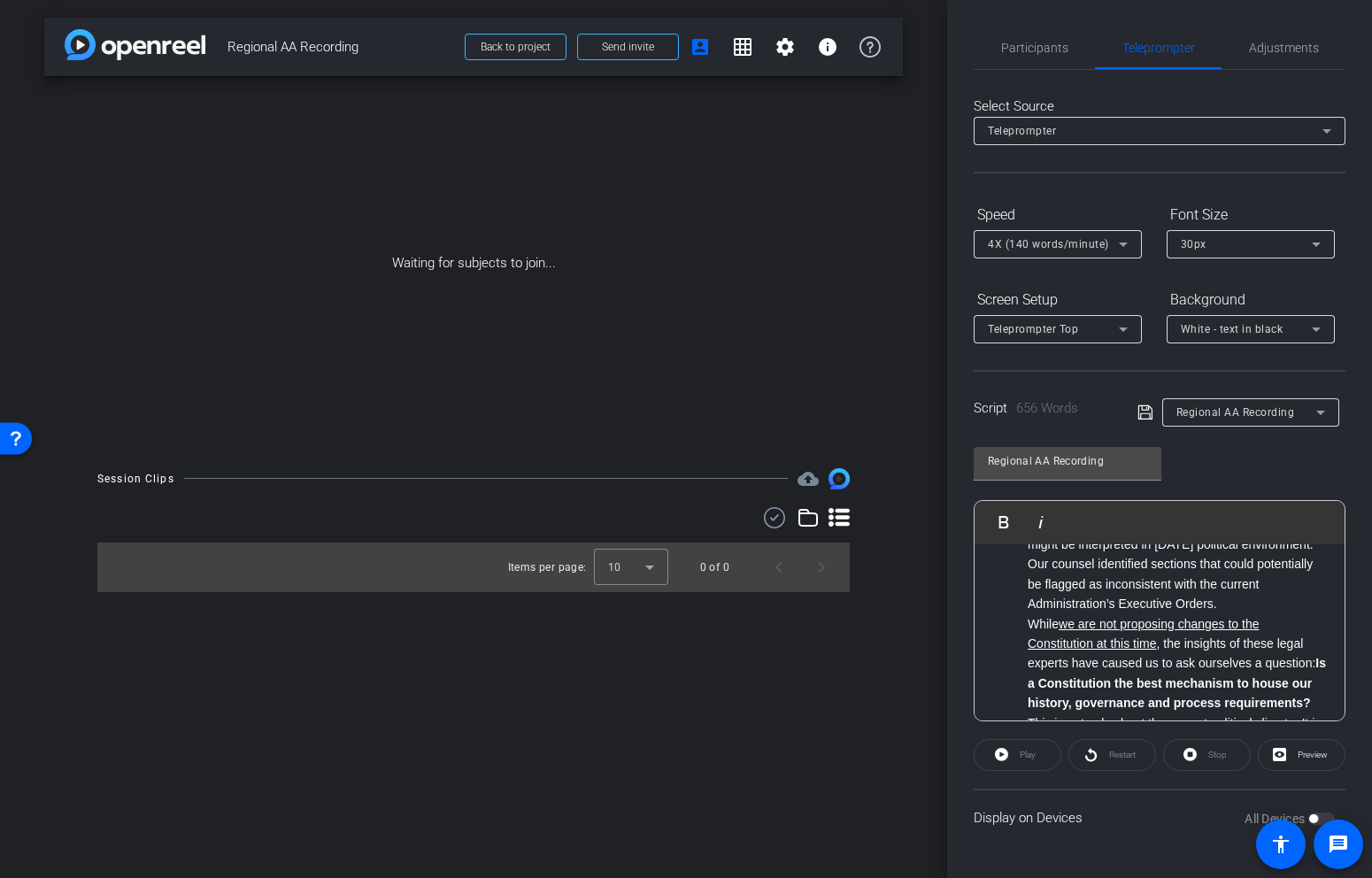
scroll to position [1173, 0]
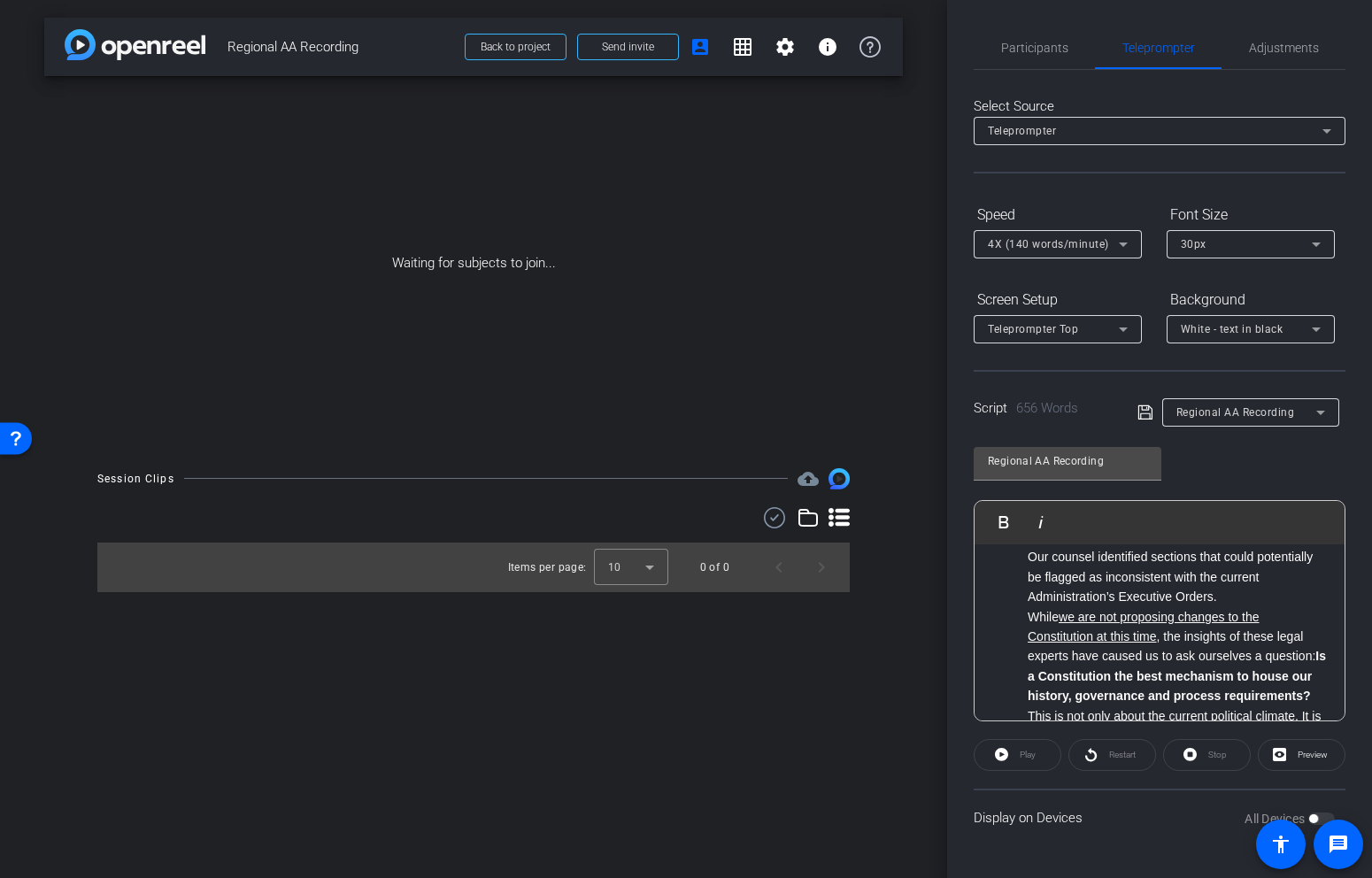
click at [1238, 596] on li "Our counsel identified sections that could potentially be flagged as inconsiste…" at bounding box center [1177, 576] width 299 height 59
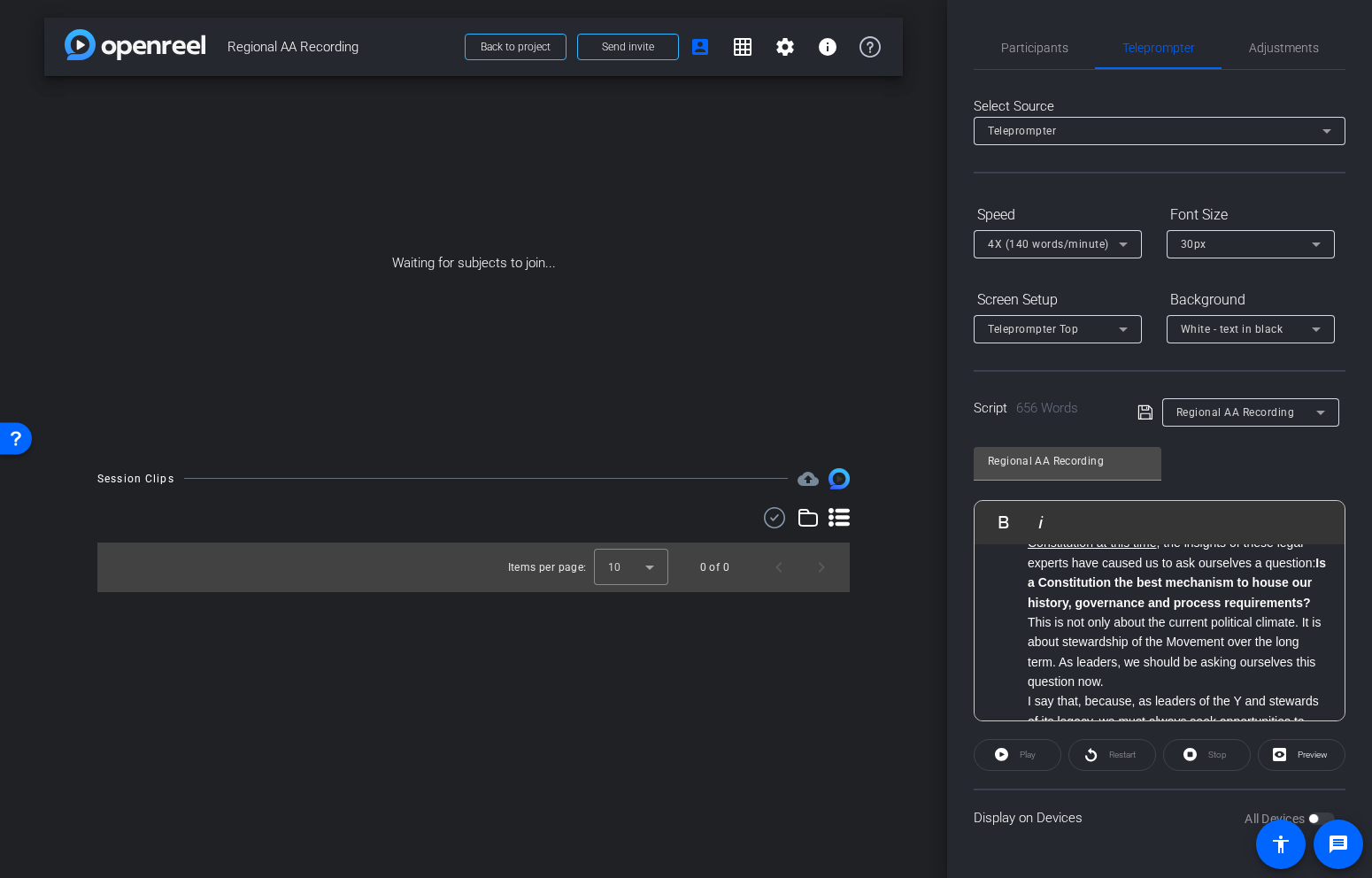
scroll to position [1290, 0]
click at [1132, 676] on li "This is not only about the current political climate. It is about stewardship o…" at bounding box center [1177, 648] width 299 height 80
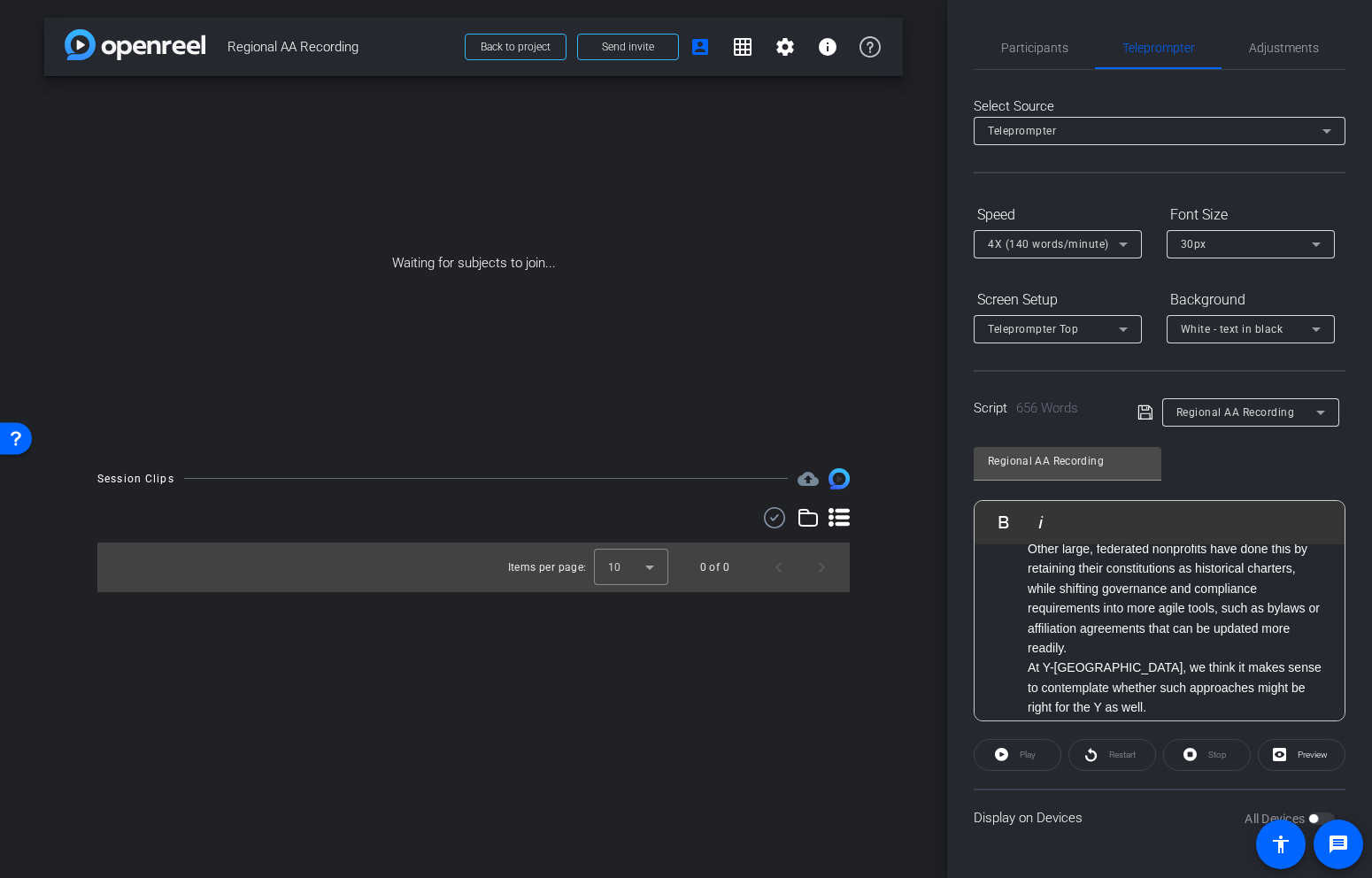
scroll to position [1524, 0]
click at [1145, 649] on li "Other large, federated nonprofits have done this by retaining their constitutio…" at bounding box center [1177, 592] width 299 height 119
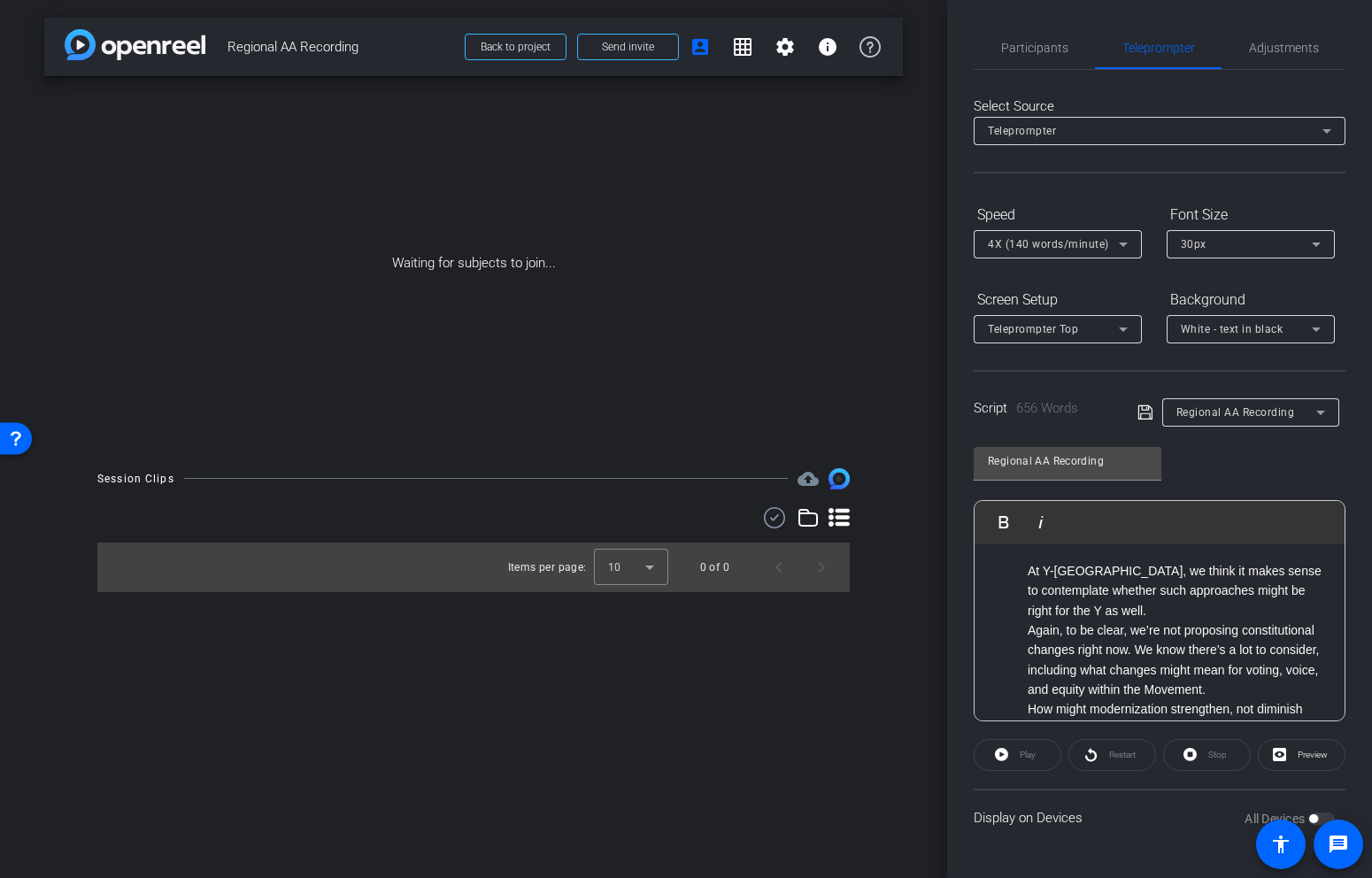
scroll to position [1645, 0]
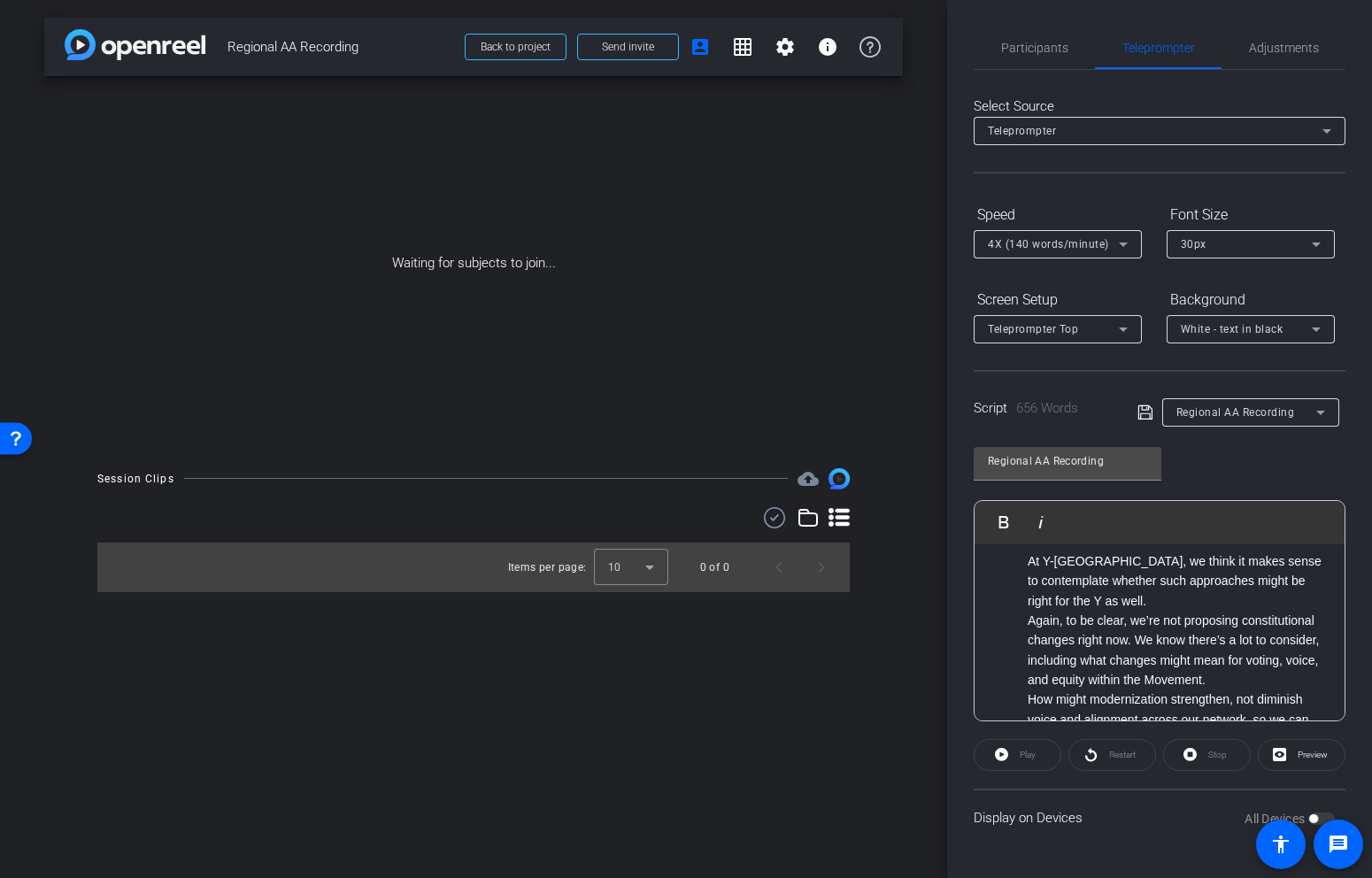
click at [1091, 597] on li "At Y-[GEOGRAPHIC_DATA], we think it makes sense to contemplate whether such app…" at bounding box center [1177, 581] width 299 height 59
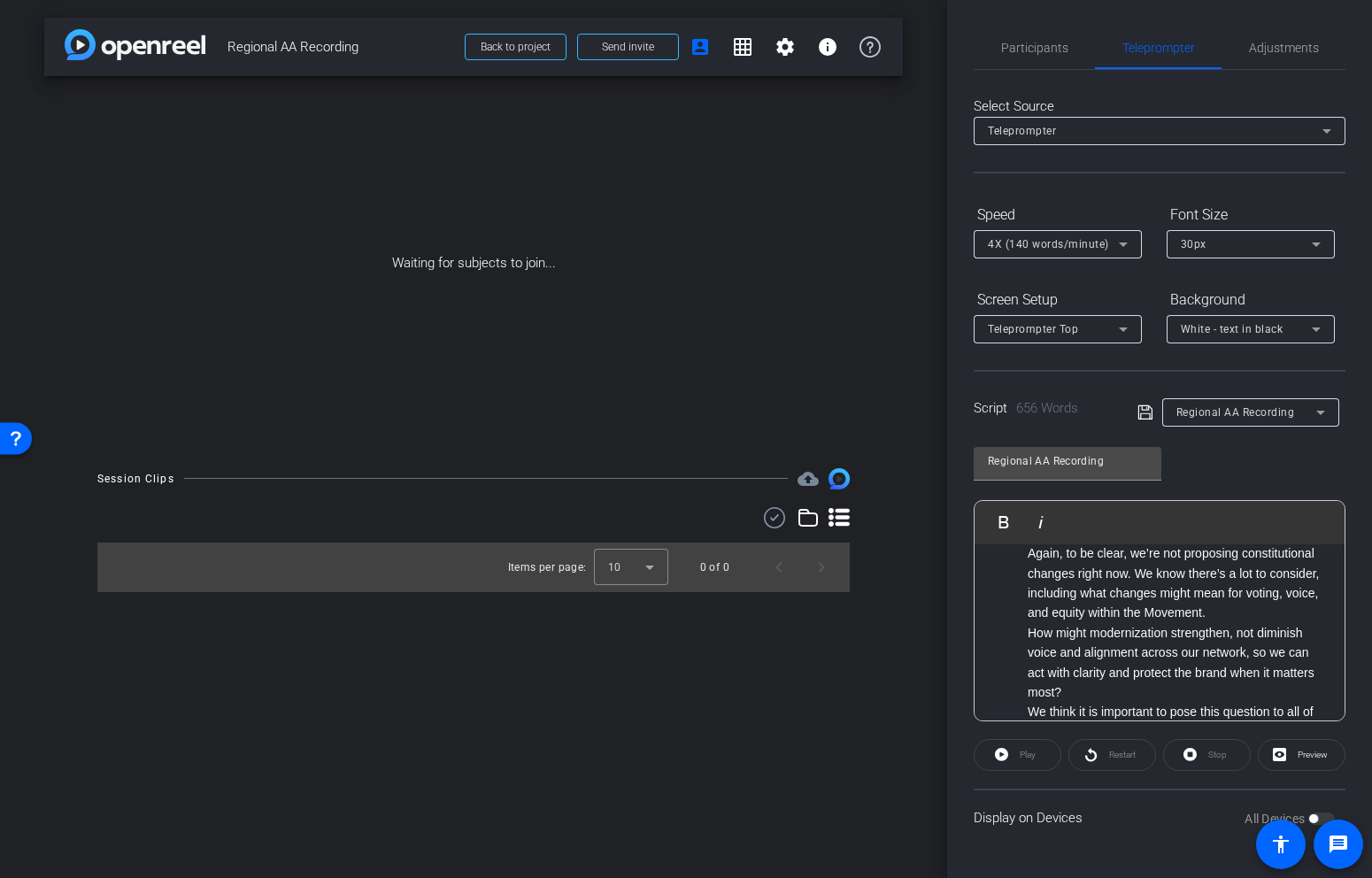
scroll to position [1744, 0]
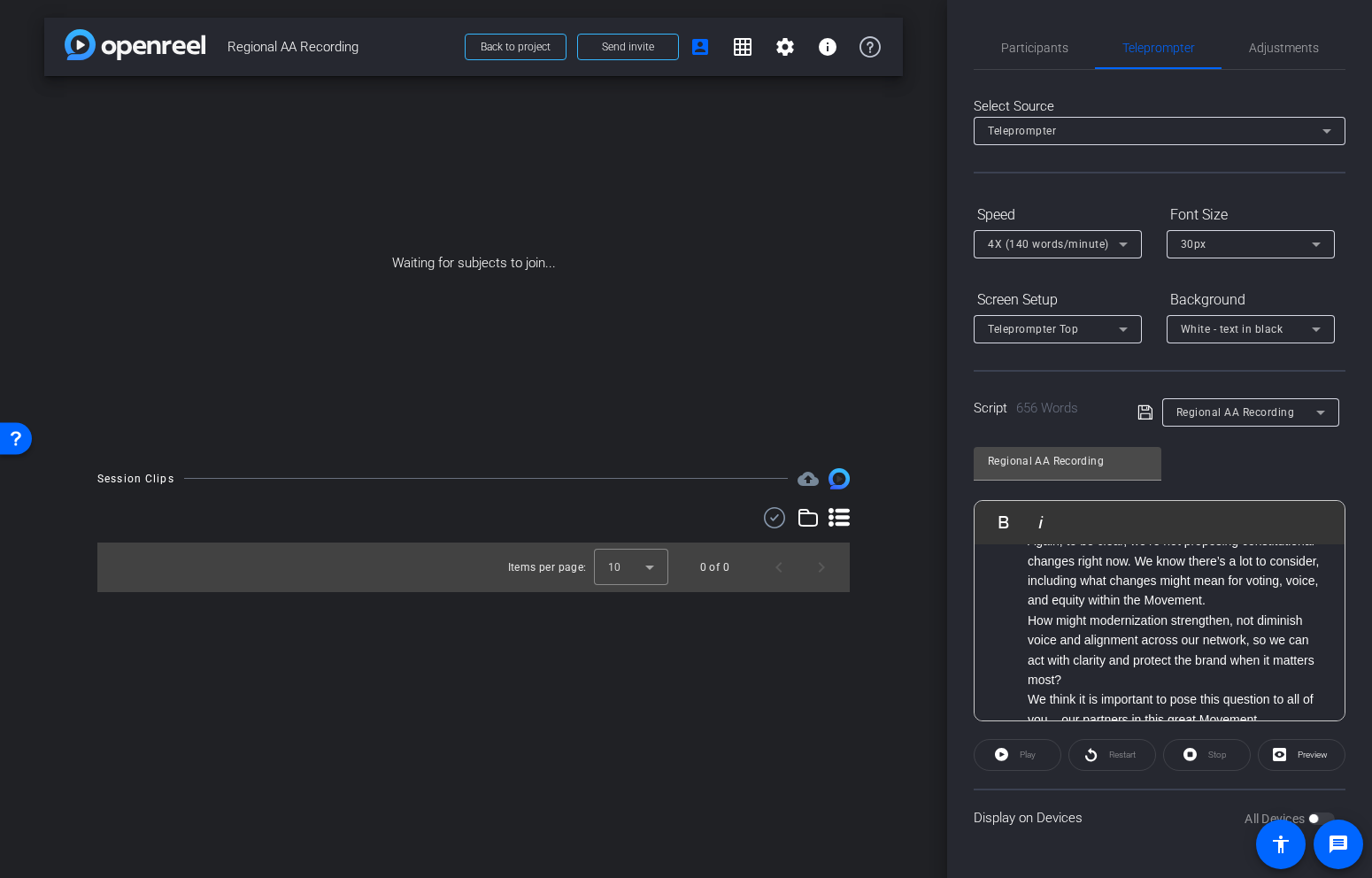
click at [1219, 609] on li "Again, to be clear, we’re not proposing constitutional changes right now. We kn…" at bounding box center [1177, 571] width 299 height 80
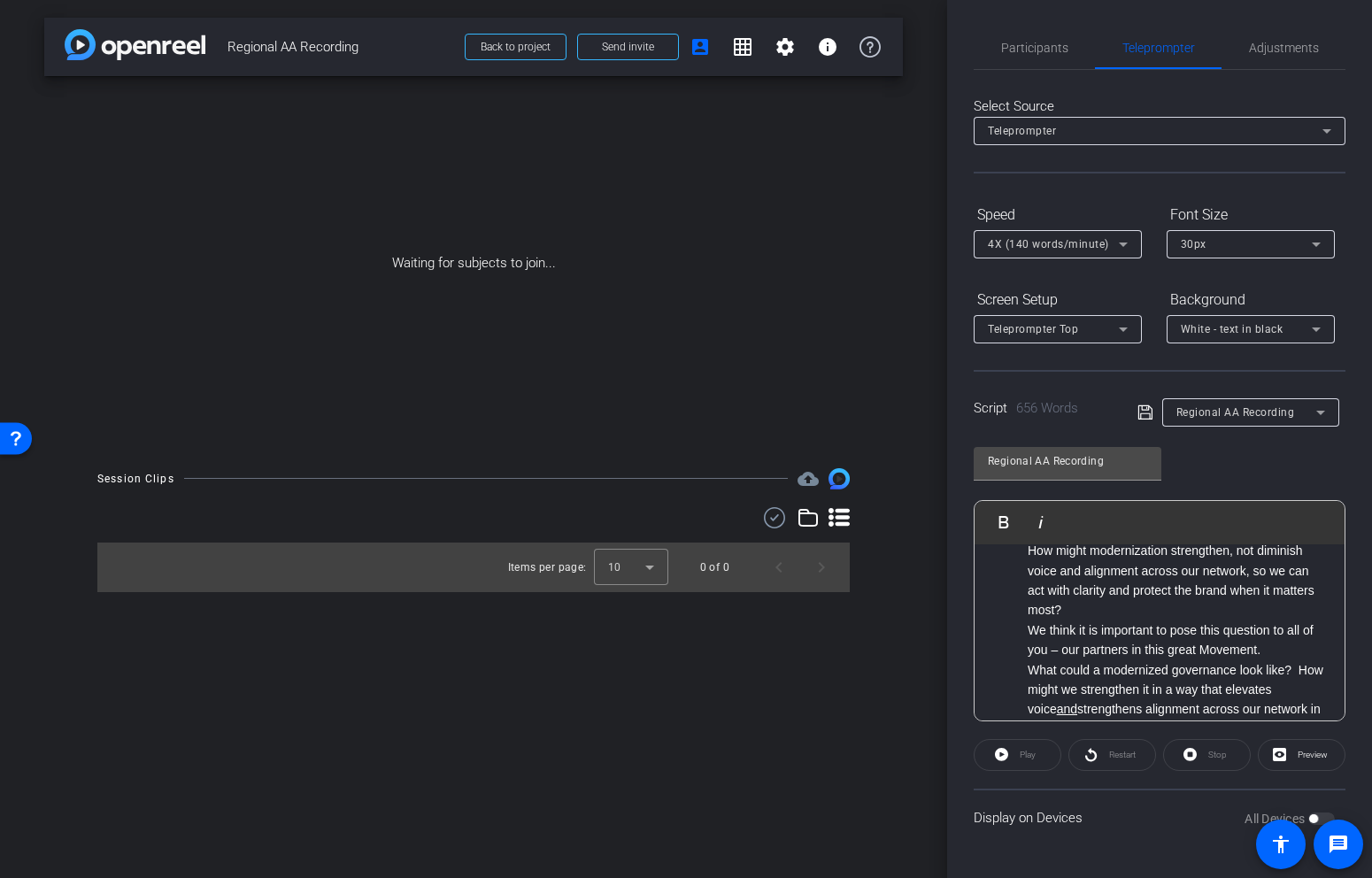
click at [1169, 610] on li "How might modernization strengthen, not diminish voice and alignment across our…" at bounding box center [1177, 580] width 299 height 80
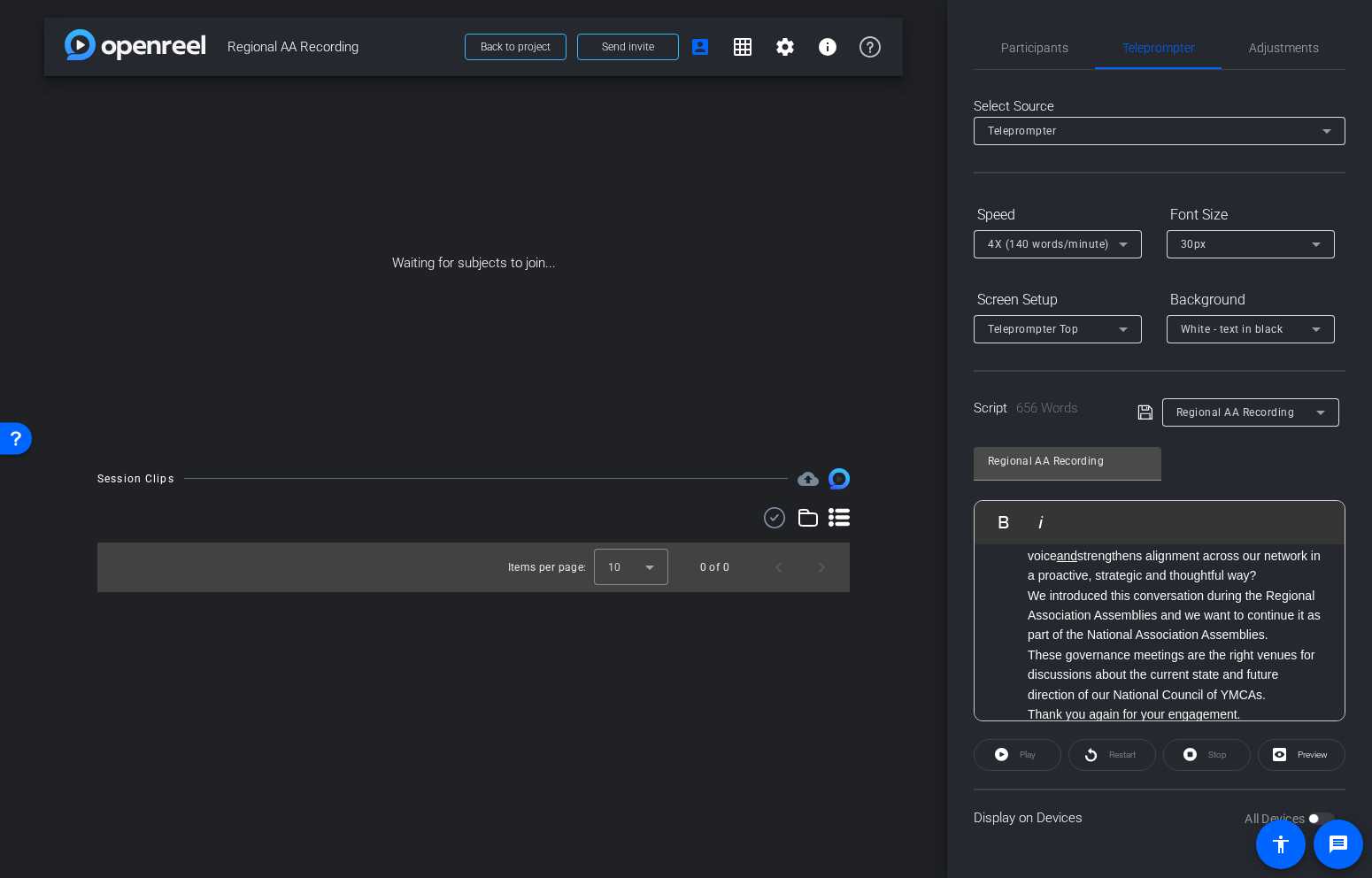
scroll to position [2004, 0]
click at [1254, 575] on li "What could a modernized governance look like? How might we strengthen it in a w…" at bounding box center [1177, 548] width 299 height 80
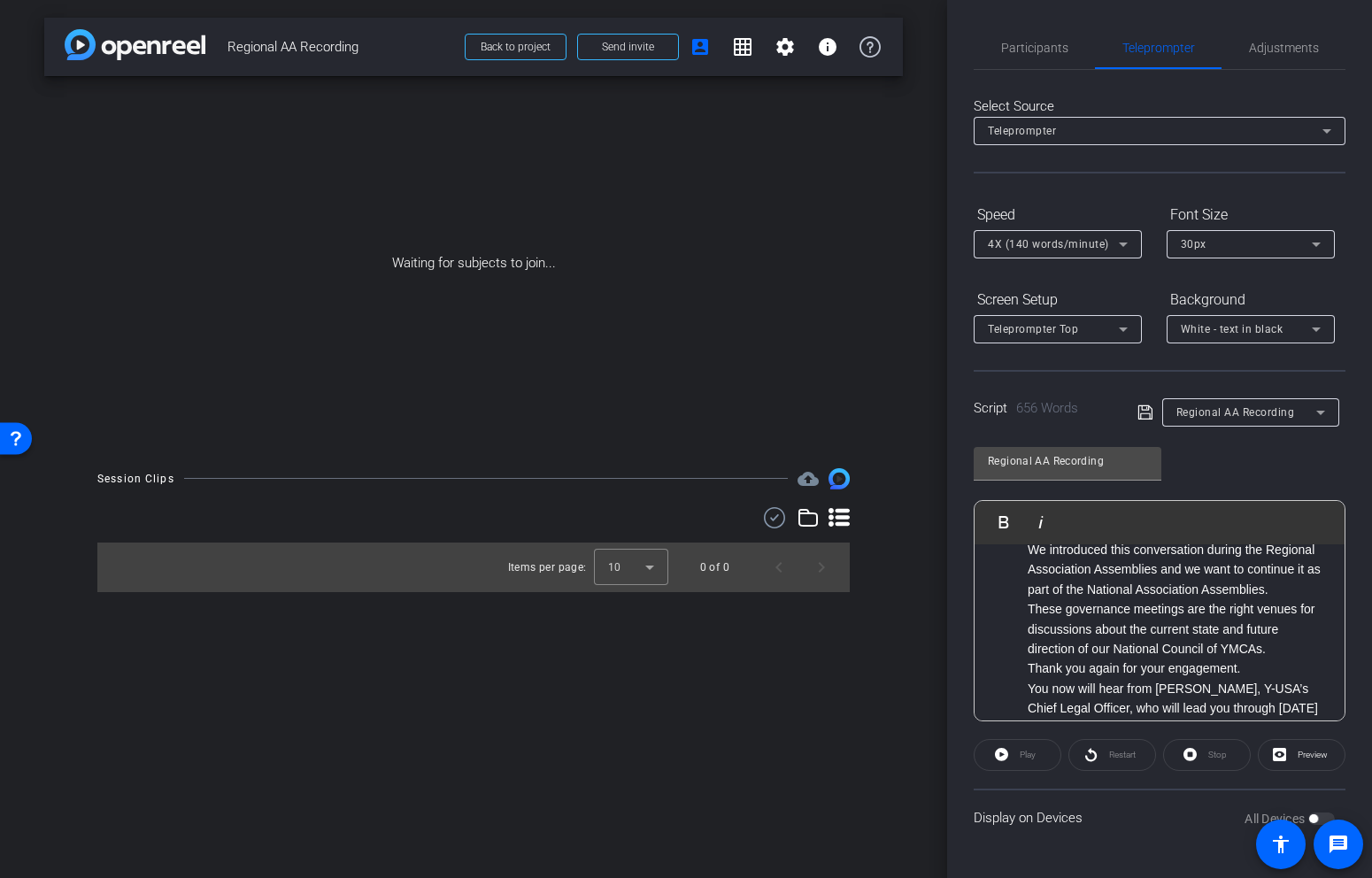
scroll to position [2083, 0]
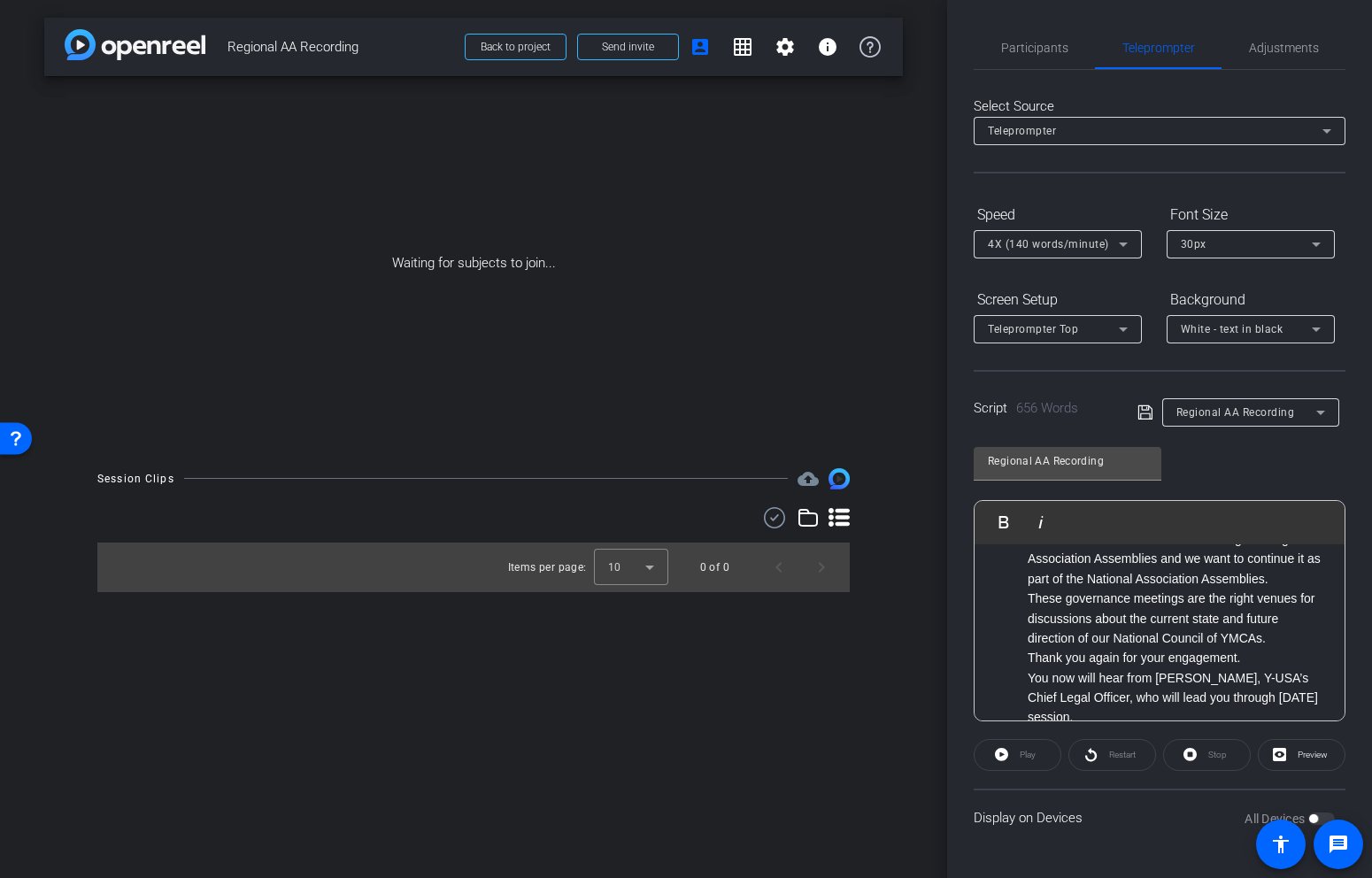
click at [1285, 586] on li "We introduced this conversation during the Regional Association Assemblies and …" at bounding box center [1177, 559] width 299 height 59
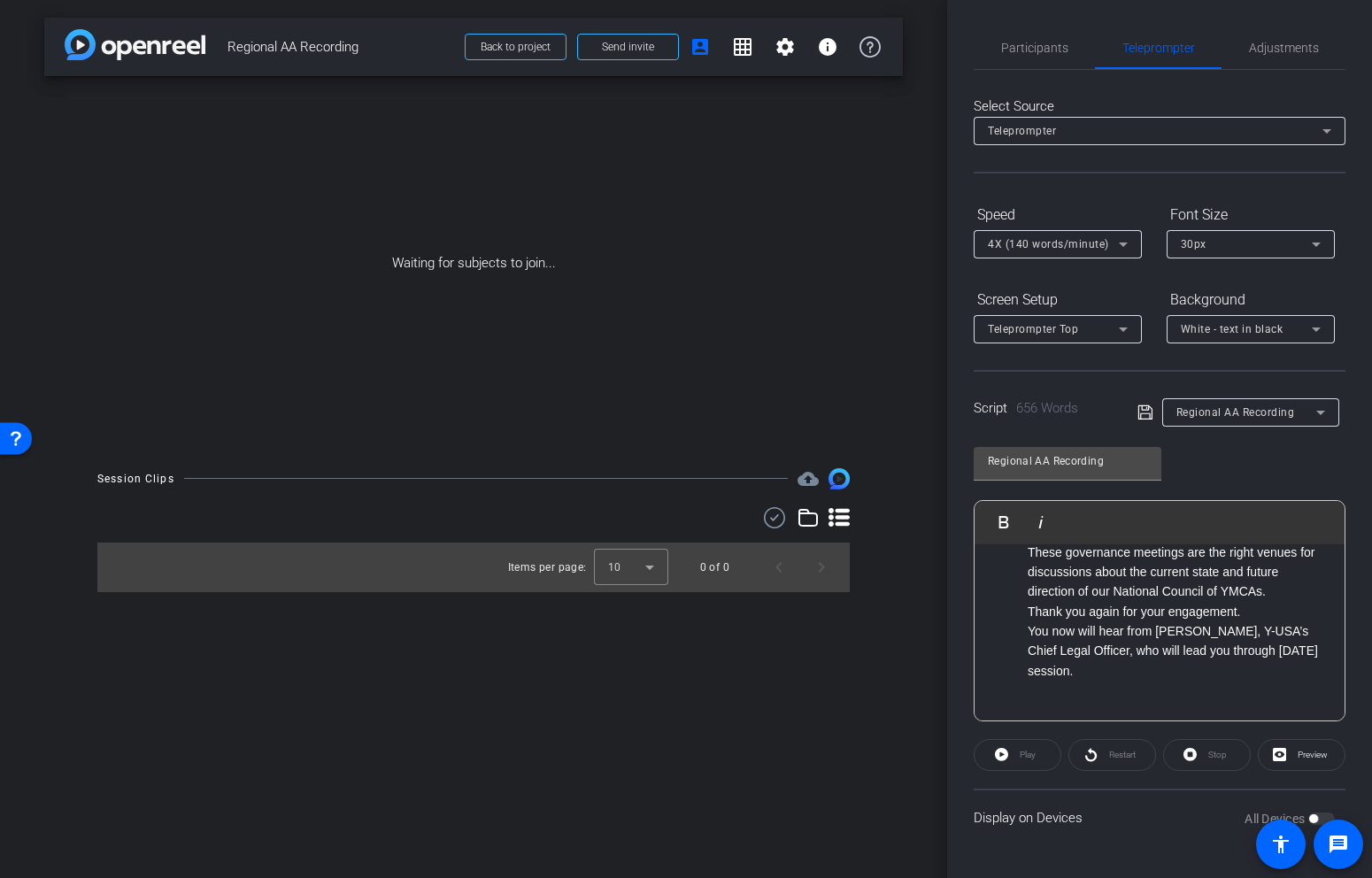
scroll to position [2150, 0]
click at [1273, 601] on li "Thank you again for your engagement." at bounding box center [1177, 610] width 299 height 19
click at [1276, 591] on li "These governance meetings are the right venues for discussions about the curren…" at bounding box center [1177, 571] width 299 height 59
click at [1264, 629] on li "Thank you again for your engagement." at bounding box center [1177, 630] width 299 height 19
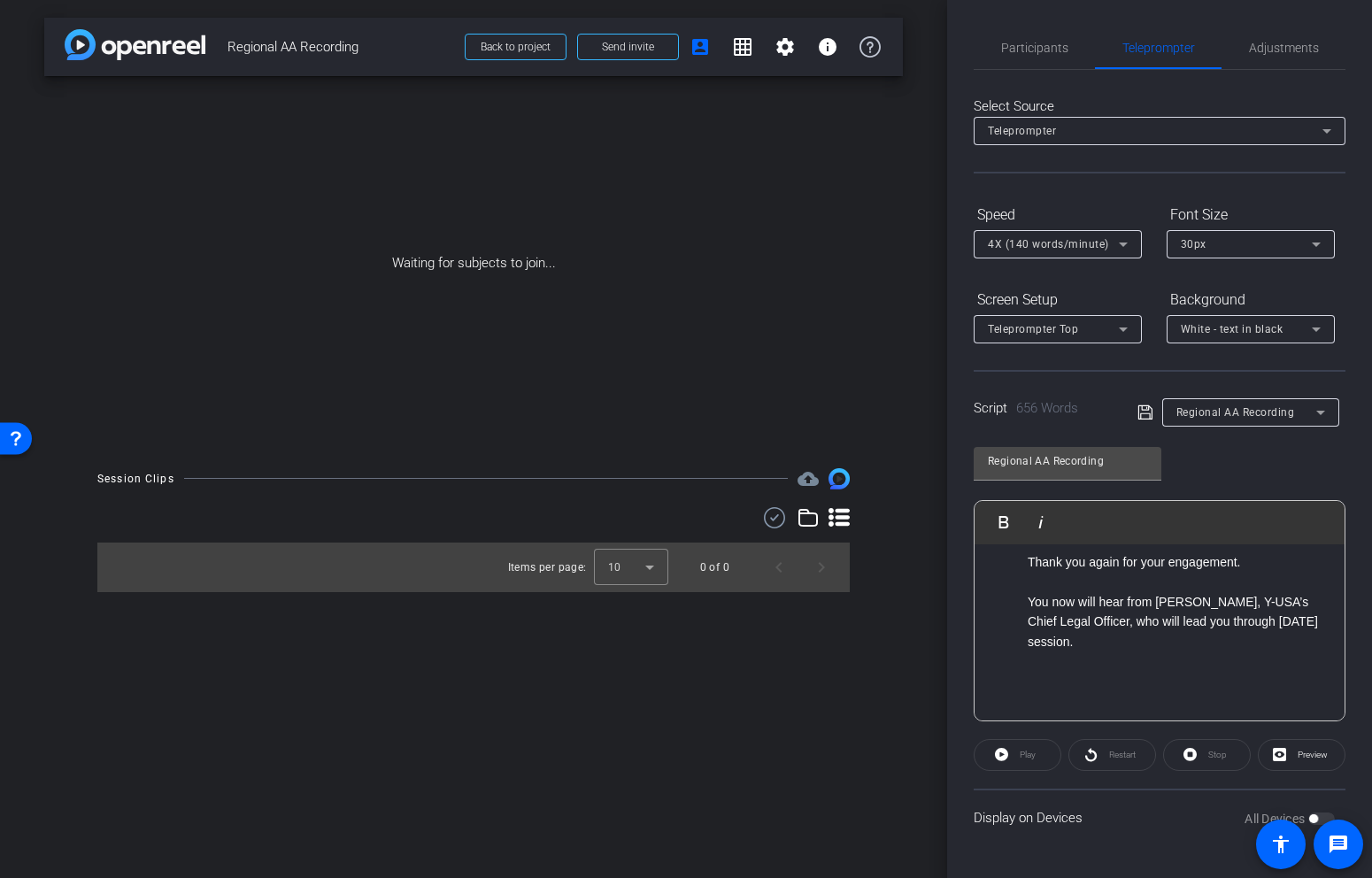
scroll to position [2213, 0]
click at [1145, 414] on icon at bounding box center [1145, 411] width 16 height 21
click at [1146, 418] on icon at bounding box center [1145, 411] width 16 height 21
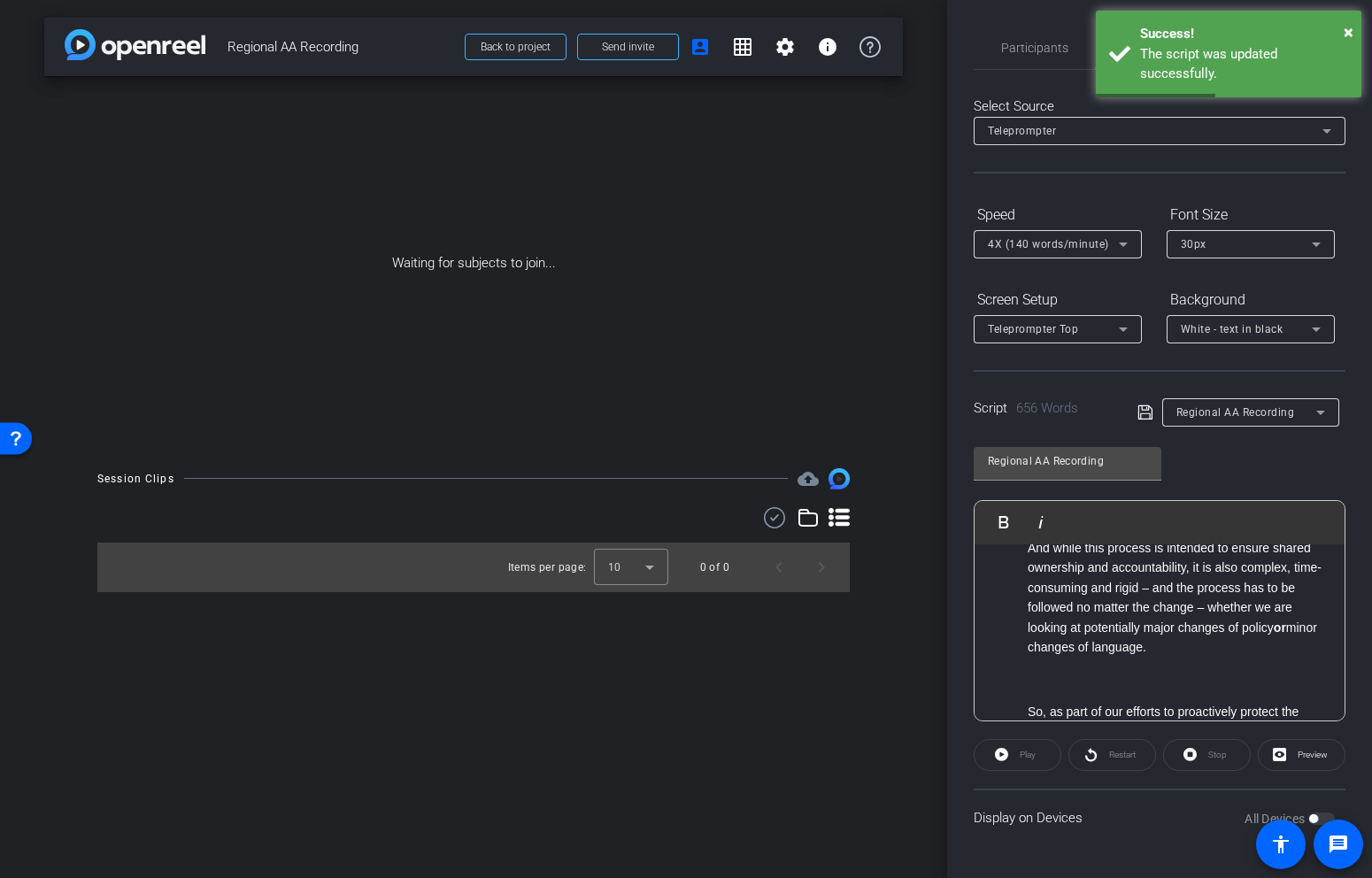
scroll to position [0, 0]
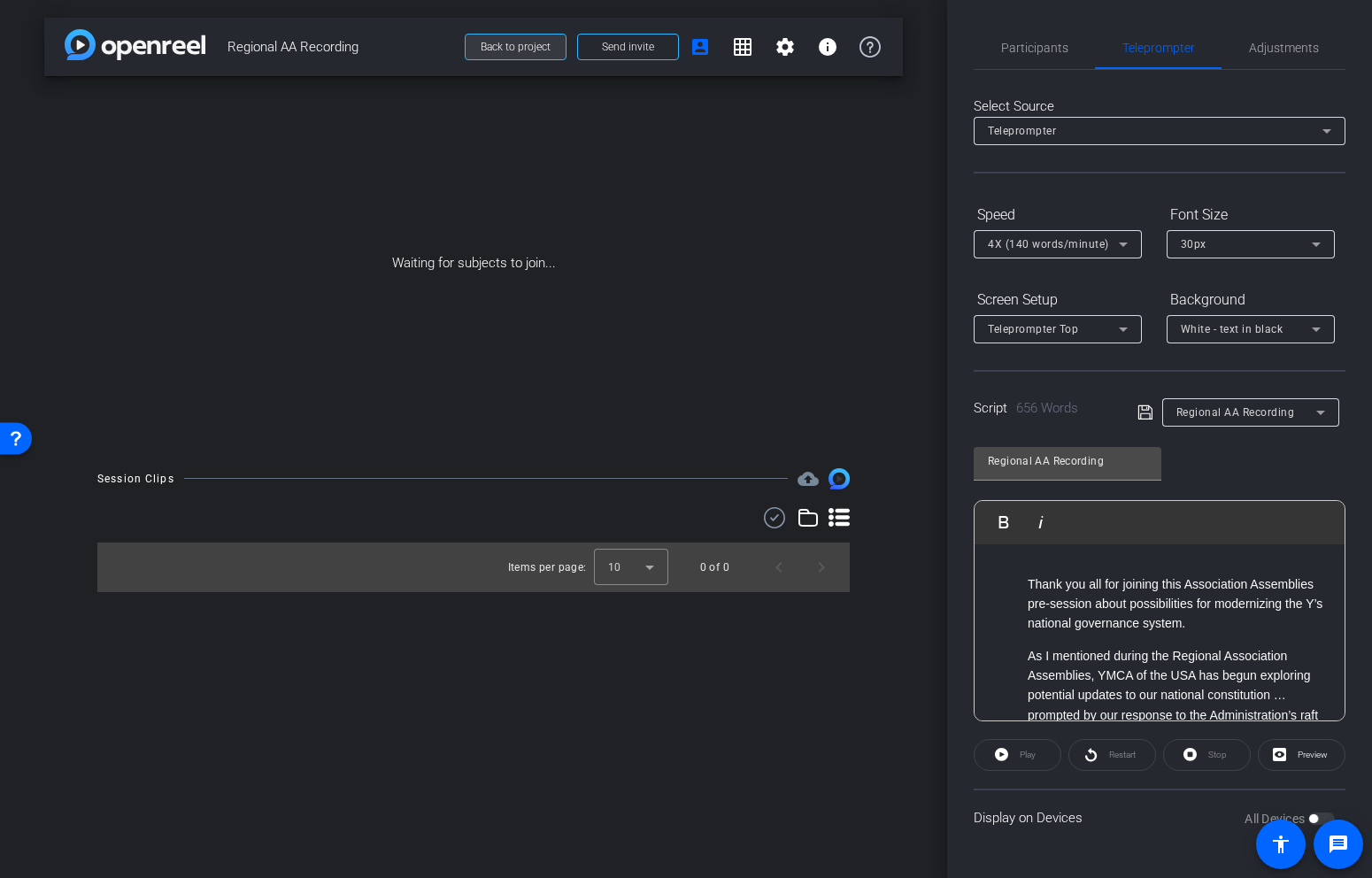
click at [517, 49] on span "Back to project" at bounding box center [516, 46] width 70 height 12
